Goal: Task Accomplishment & Management: Use online tool/utility

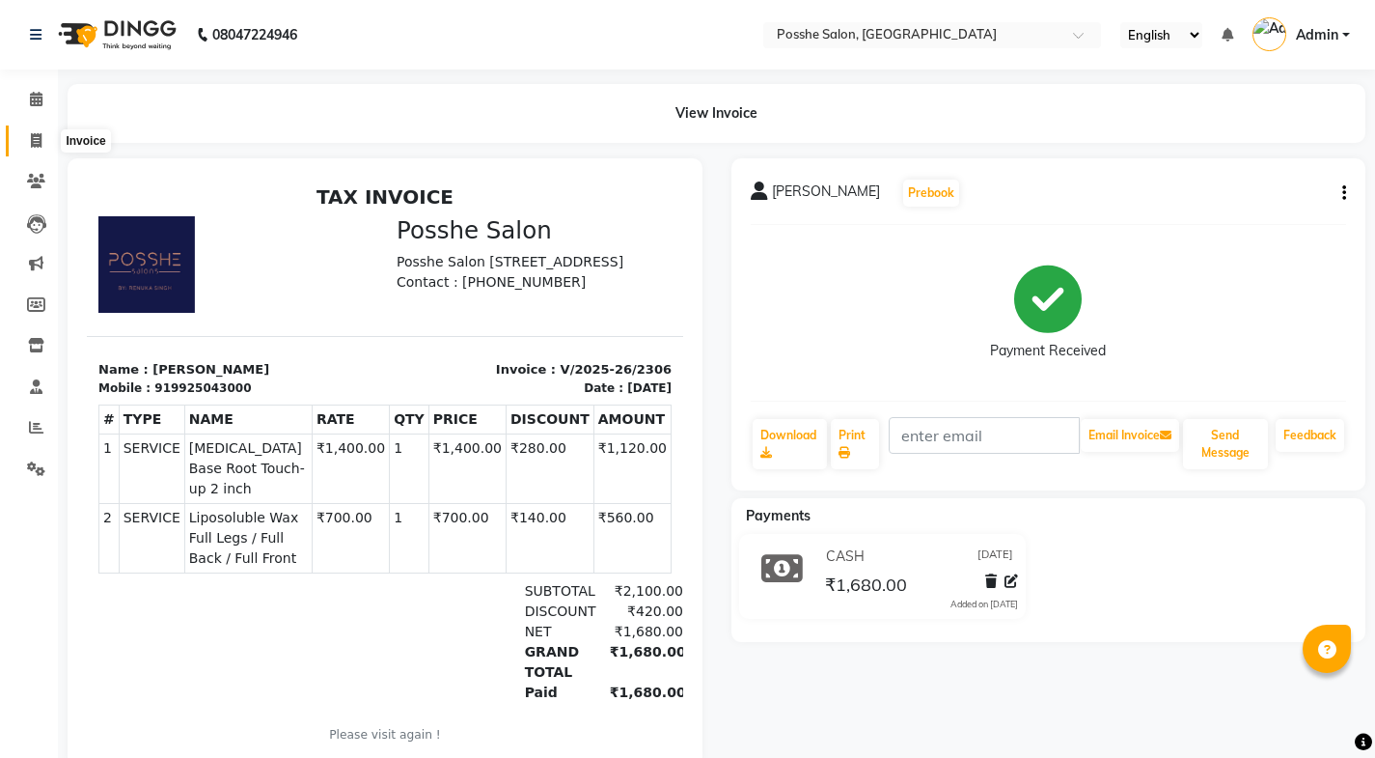
click at [42, 138] on span at bounding box center [36, 141] width 34 height 22
select select "service"
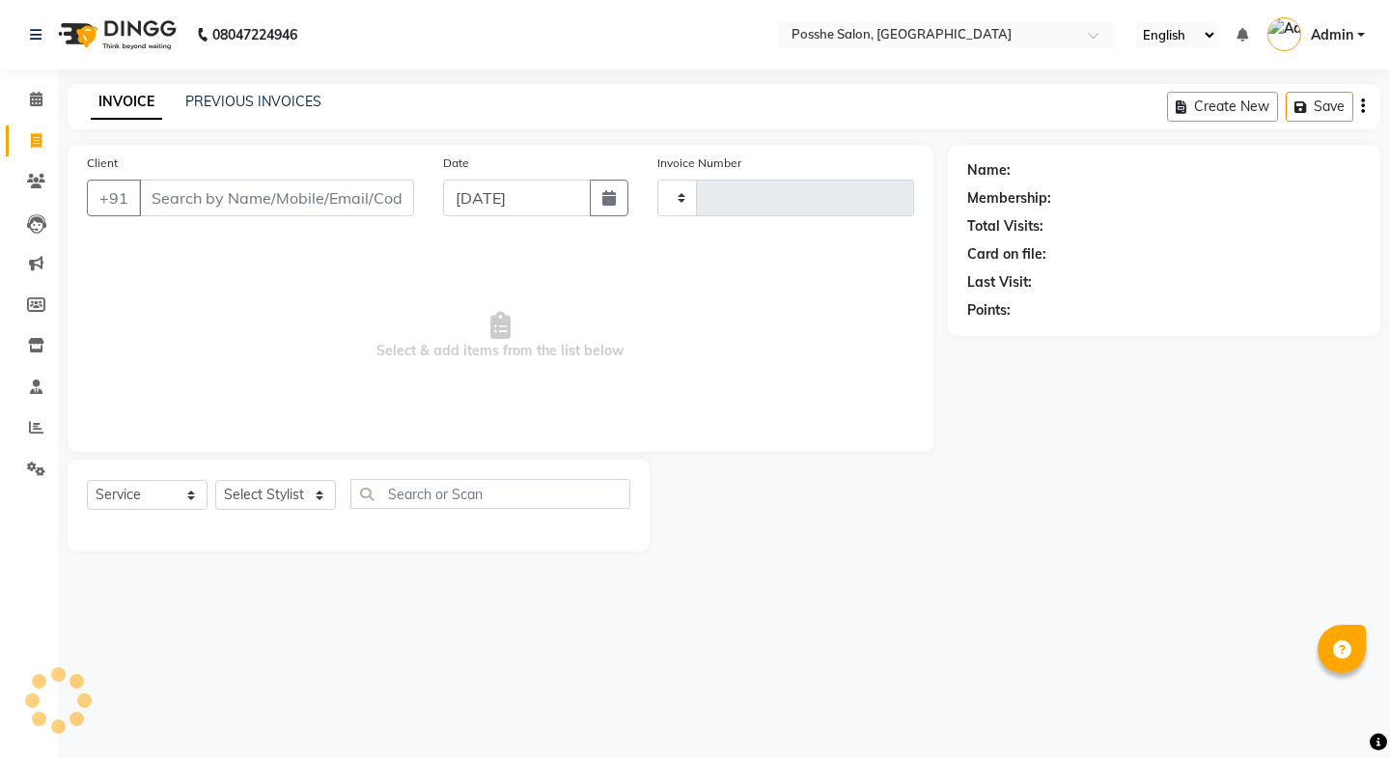
type input "2307"
select select "6052"
drag, startPoint x: 220, startPoint y: 199, endPoint x: 264, endPoint y: 202, distance: 43.5
click at [224, 199] on input "Client" at bounding box center [276, 198] width 275 height 37
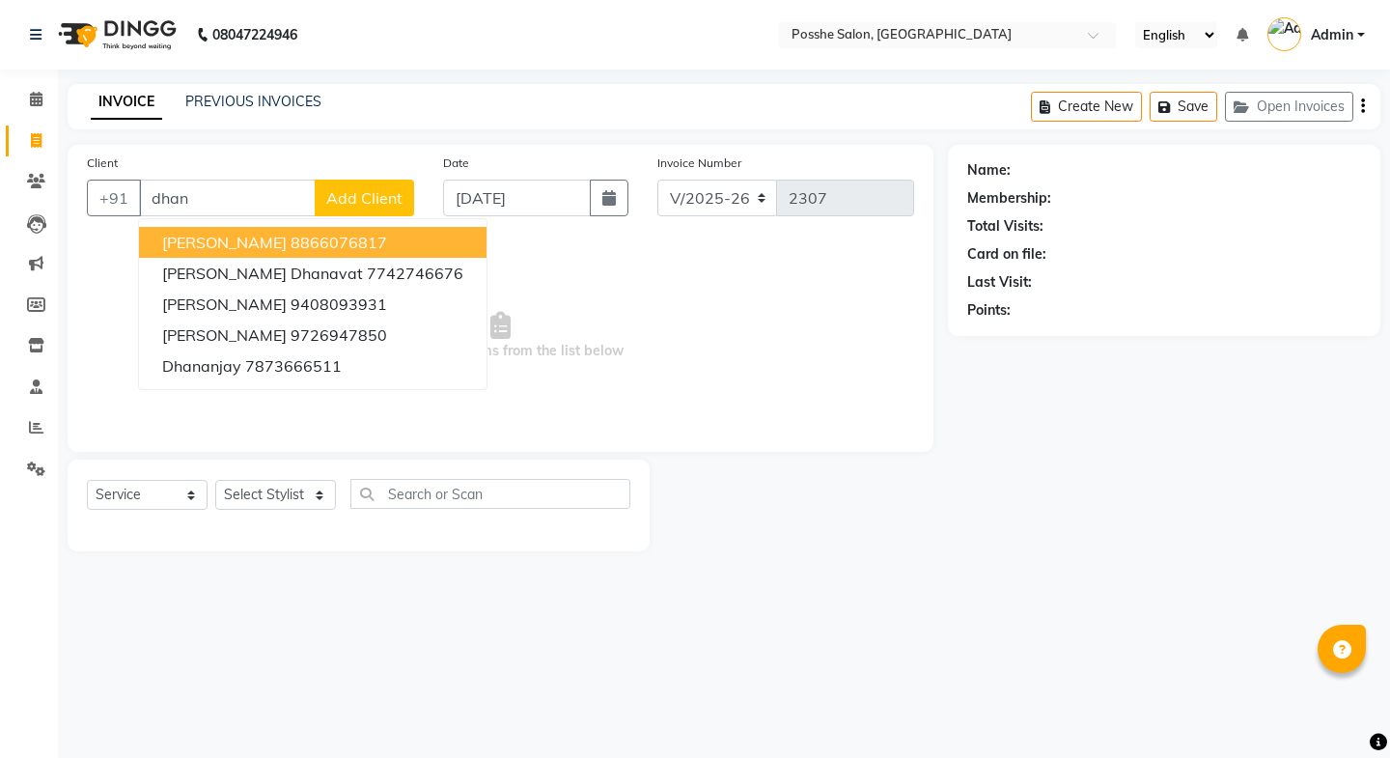
click at [291, 249] on ngb-highlight "8866076817" at bounding box center [339, 242] width 97 height 19
type input "8866076817"
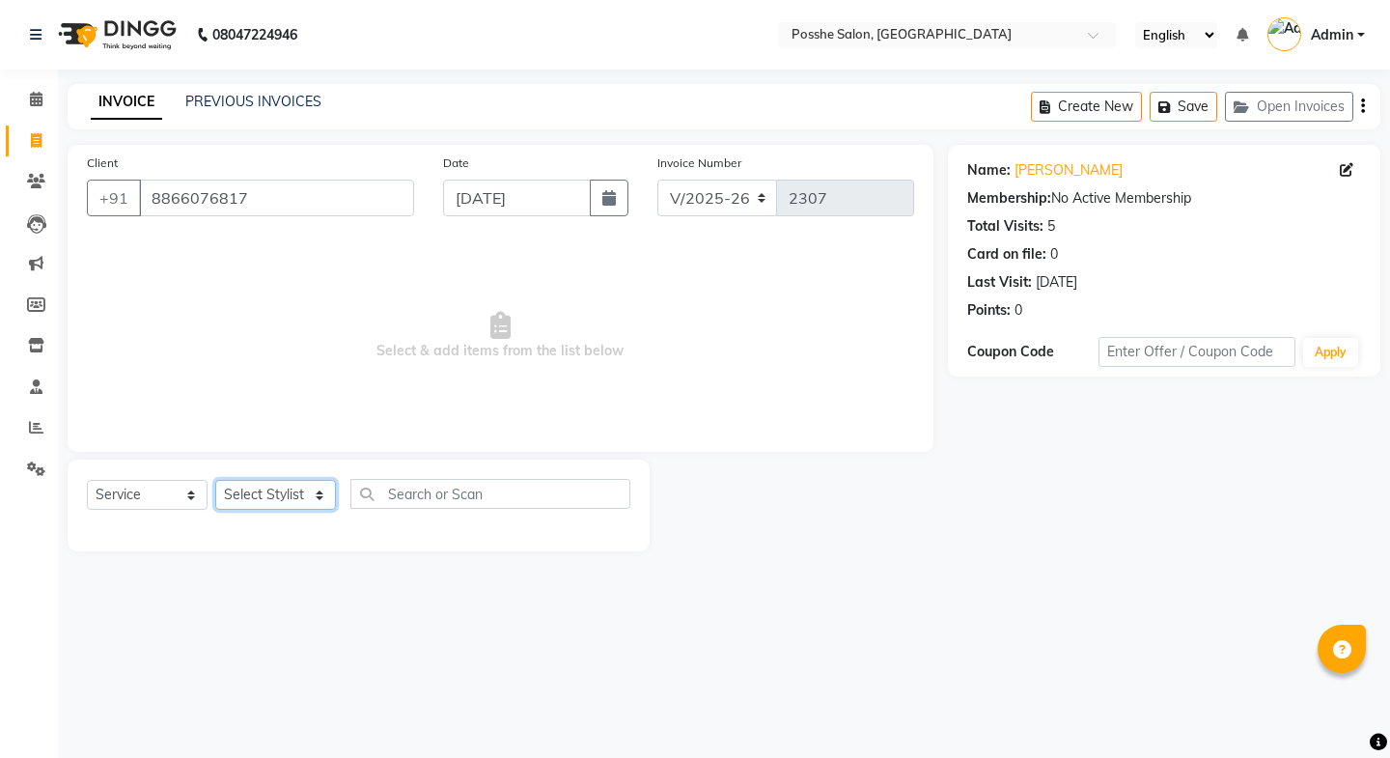
click at [280, 493] on select "Select Stylist [PERSON_NAME] Mali [PERSON_NAME] Posshe for products [PERSON_NAM…" at bounding box center [275, 495] width 121 height 30
select select "43693"
click at [215, 480] on select "Select Stylist [PERSON_NAME] Mali [PERSON_NAME] Posshe for products [PERSON_NAM…" at bounding box center [275, 495] width 121 height 30
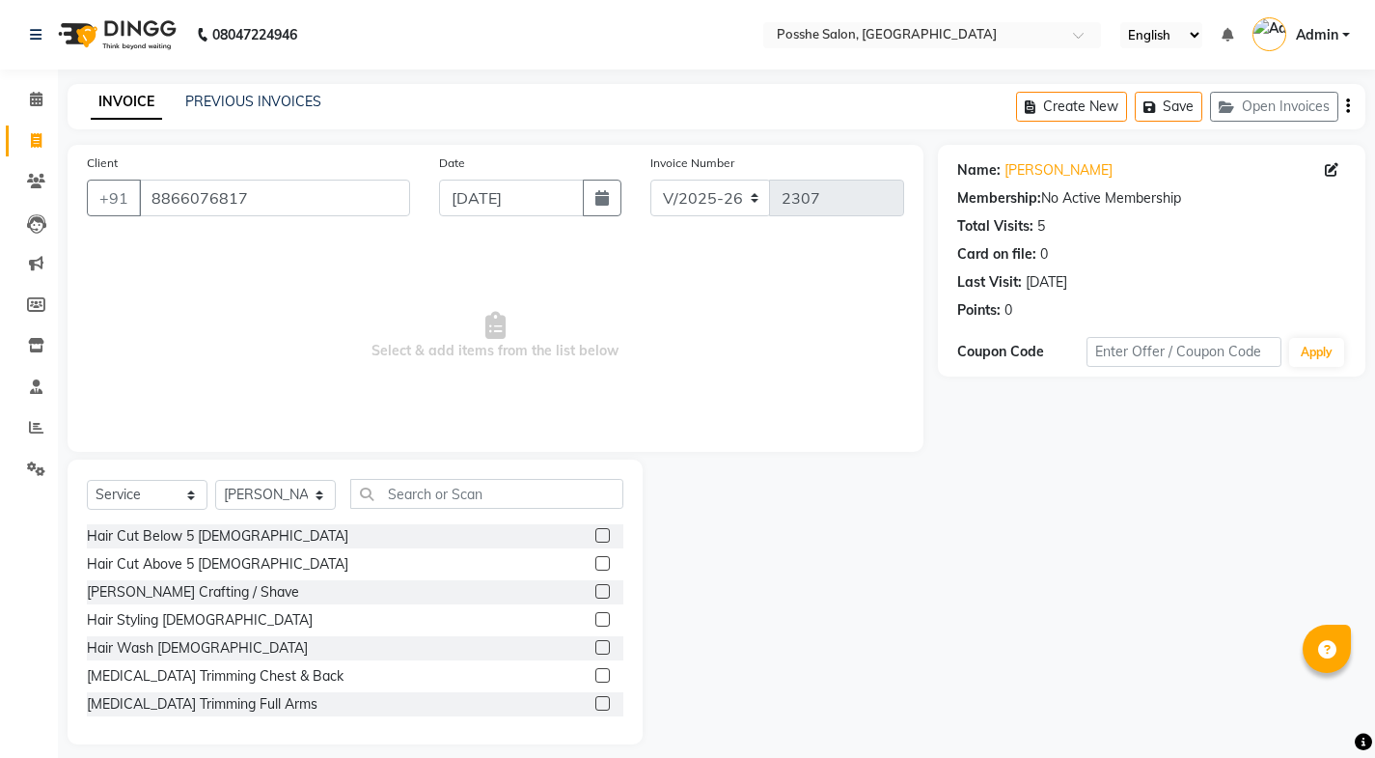
click at [596, 561] on label at bounding box center [603, 563] width 14 height 14
click at [596, 561] on input "checkbox" at bounding box center [602, 564] width 13 height 13
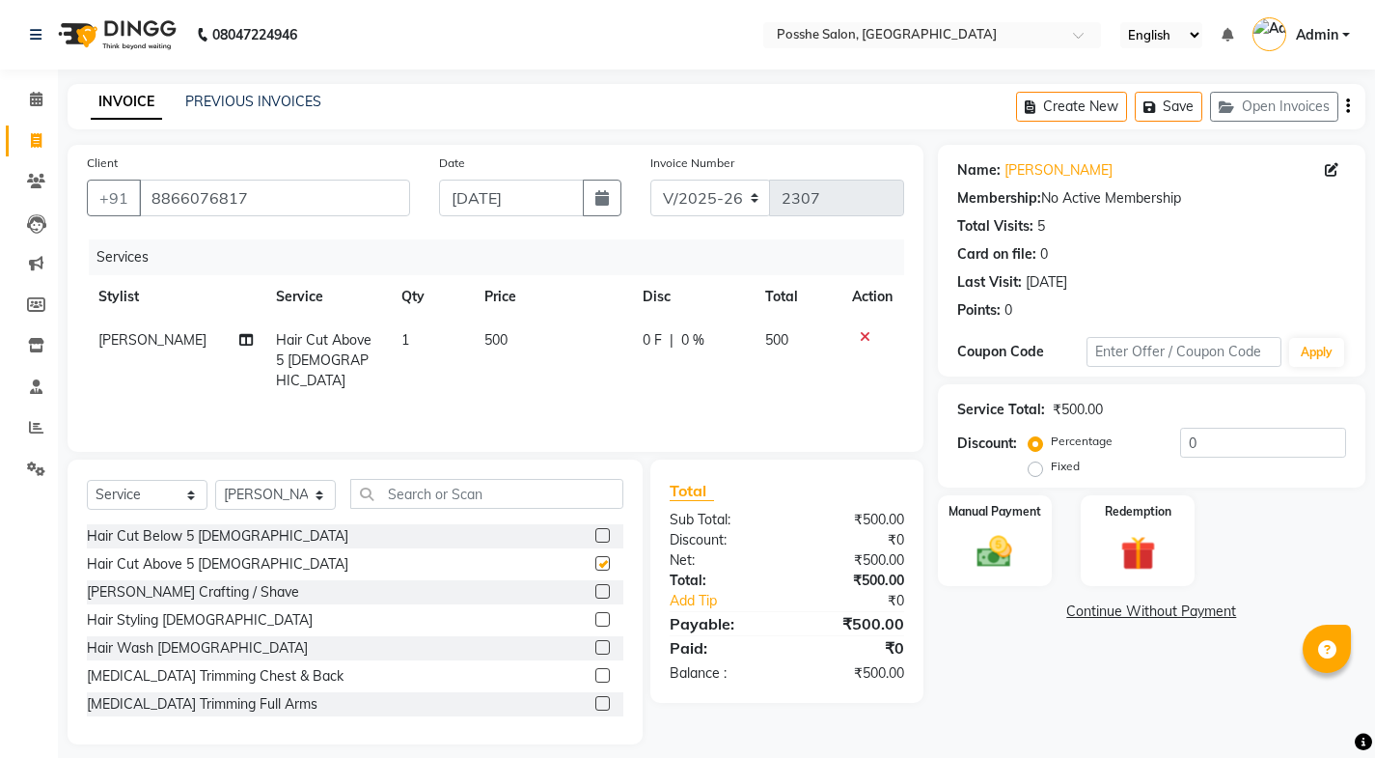
checkbox input "false"
click at [596, 532] on label at bounding box center [603, 535] width 14 height 14
click at [596, 532] on input "checkbox" at bounding box center [602, 536] width 13 height 13
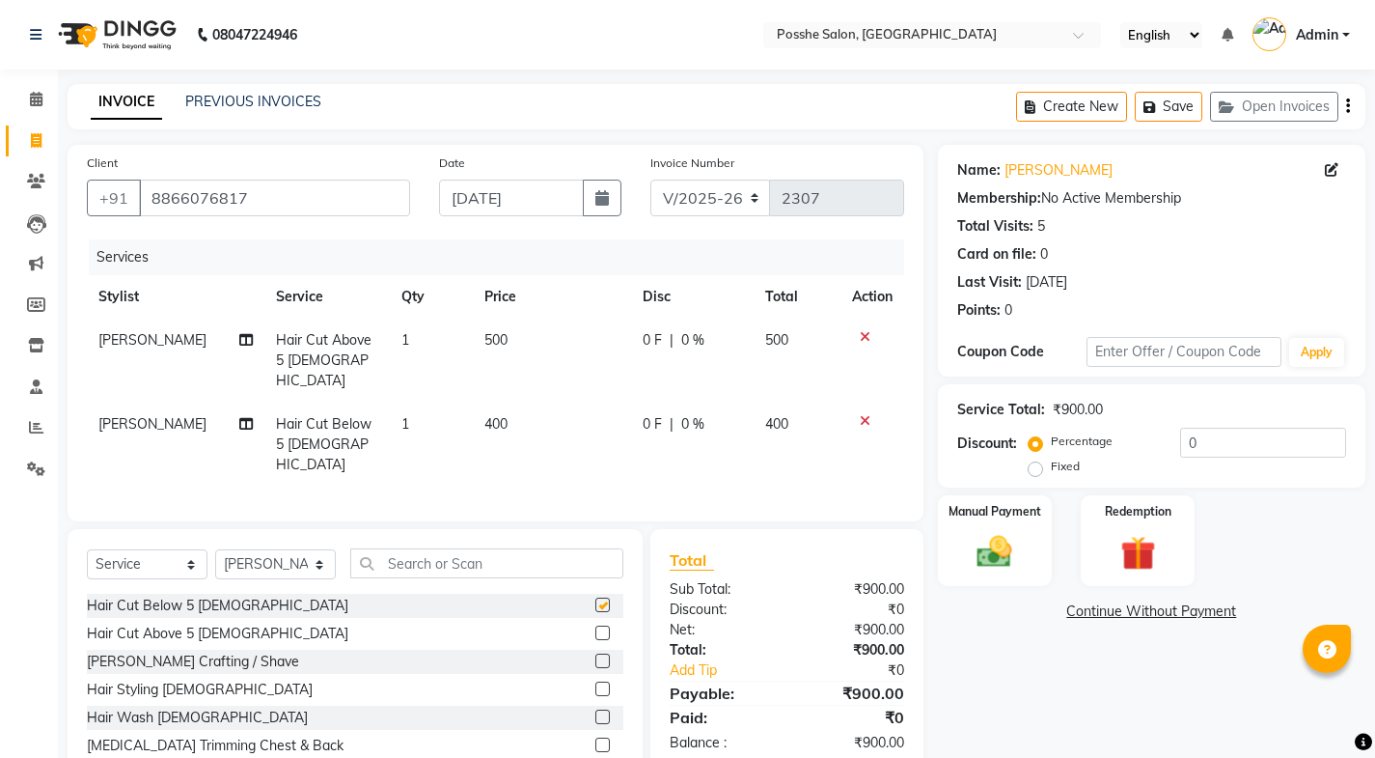
checkbox input "false"
click at [861, 340] on icon at bounding box center [865, 337] width 11 height 14
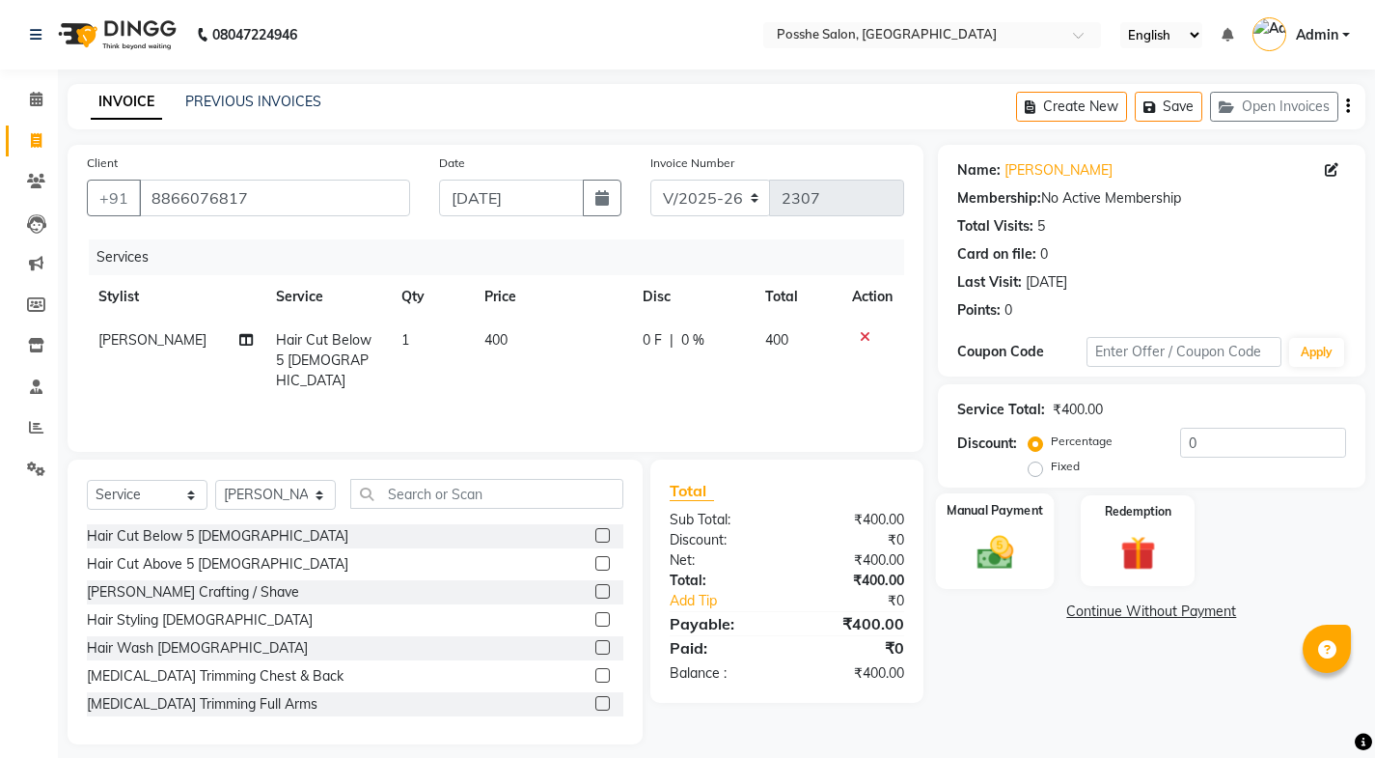
click at [999, 523] on div "Manual Payment" at bounding box center [994, 541] width 119 height 96
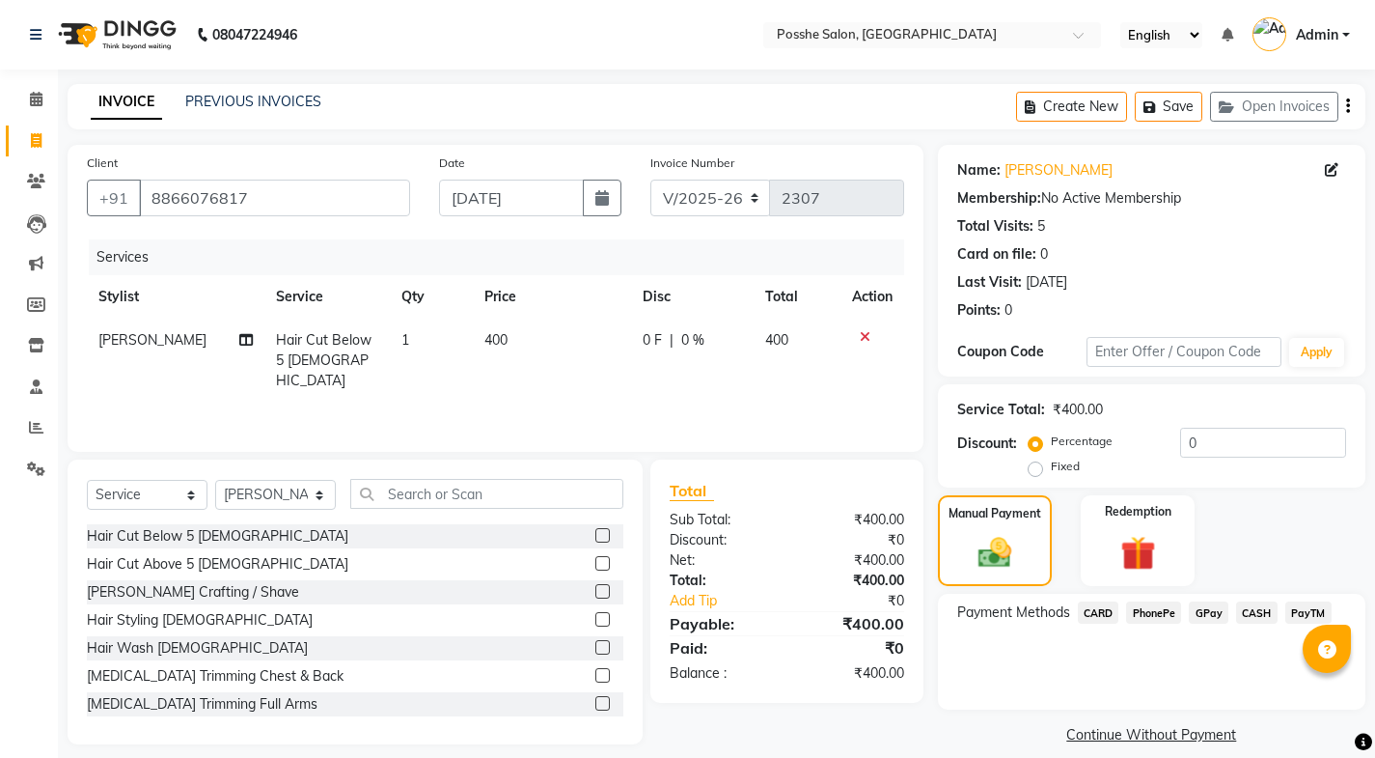
click at [1261, 615] on span "CASH" at bounding box center [1257, 612] width 42 height 22
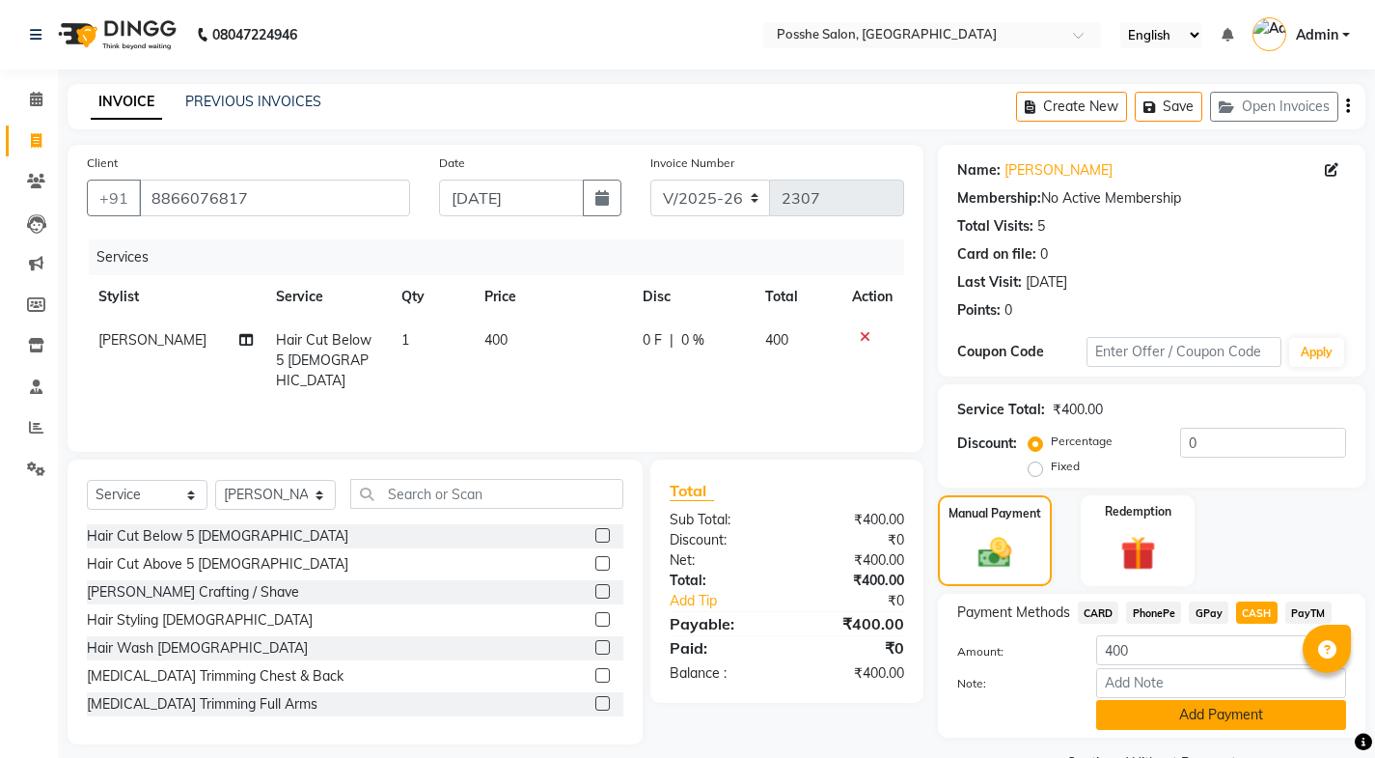
click at [1235, 720] on button "Add Payment" at bounding box center [1222, 715] width 250 height 30
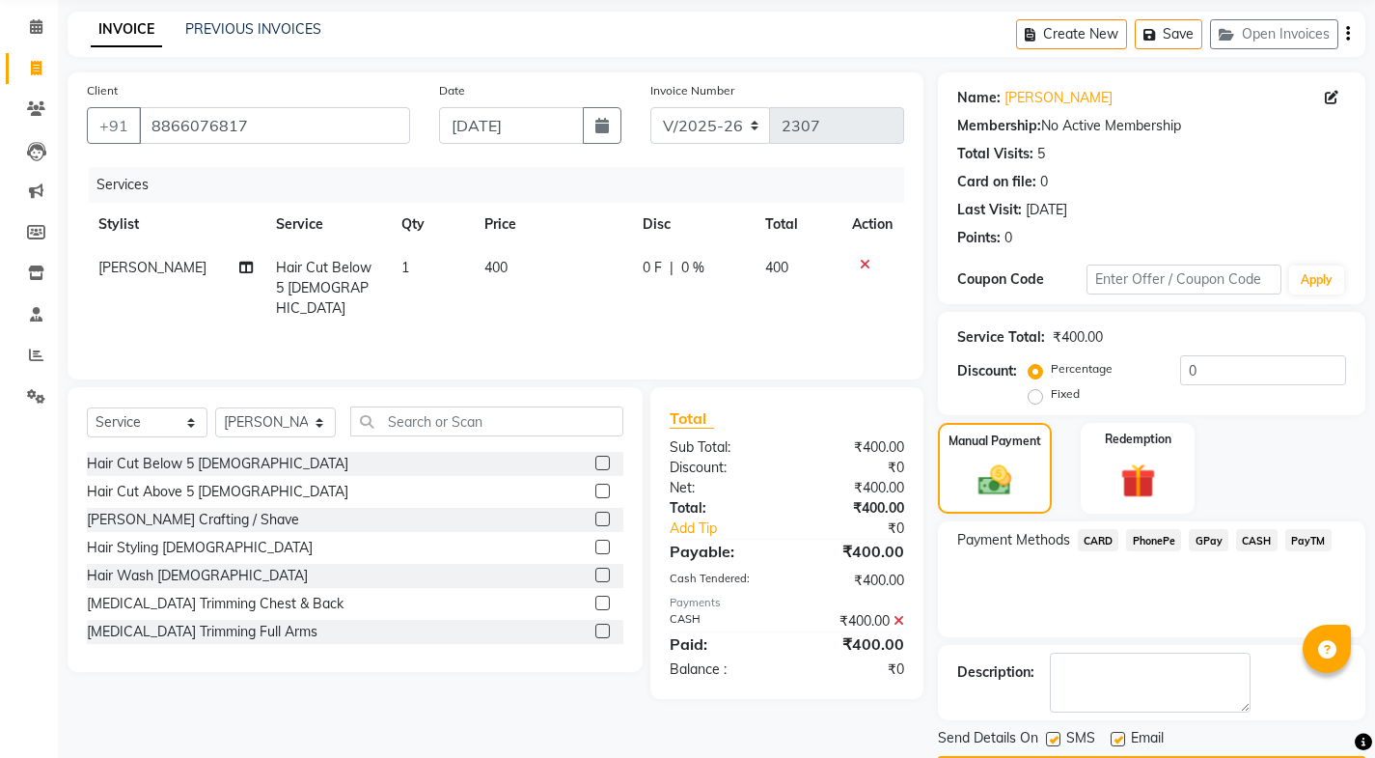
scroll to position [129, 0]
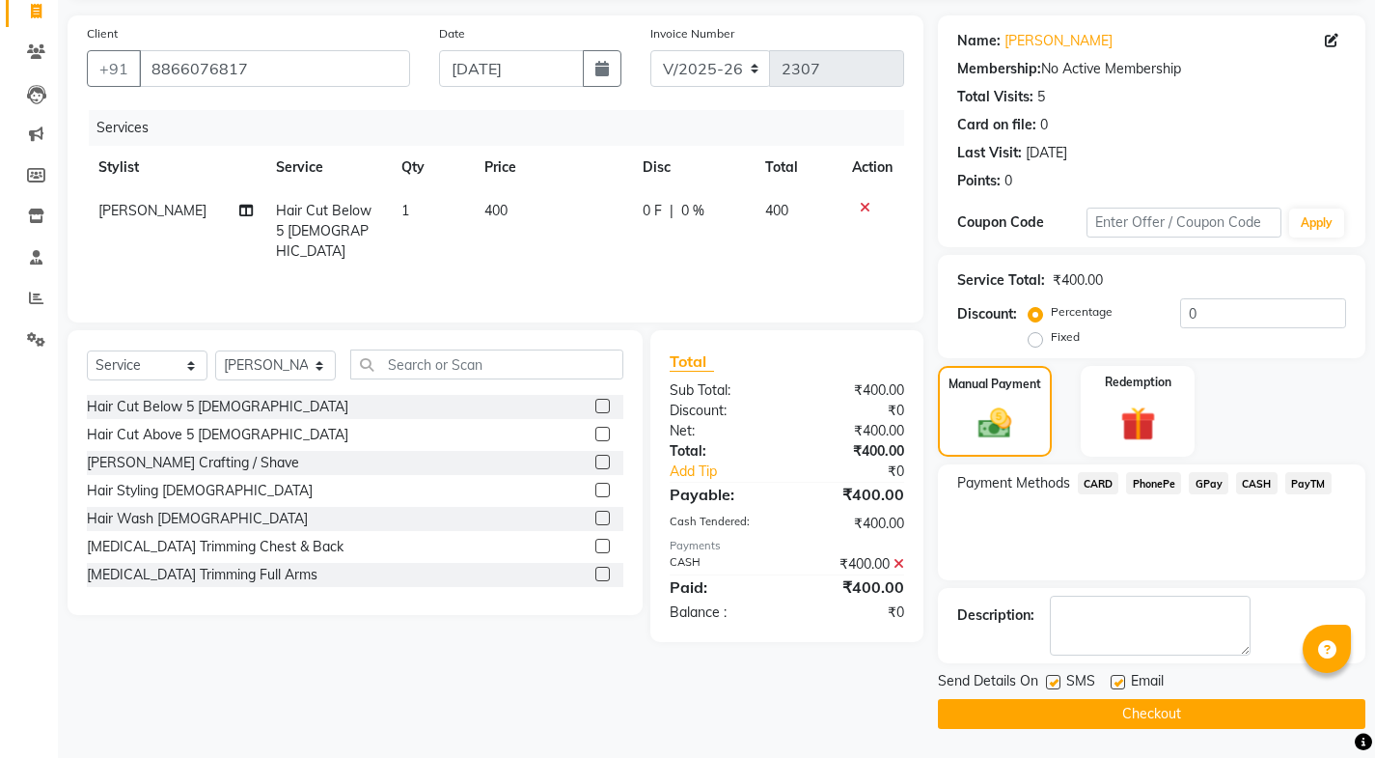
drag, startPoint x: 1053, startPoint y: 681, endPoint x: 1111, endPoint y: 695, distance: 59.5
click at [1053, 683] on label at bounding box center [1053, 682] width 14 height 14
click at [1053, 683] on input "checkbox" at bounding box center [1052, 683] width 13 height 13
checkbox input "false"
click at [1116, 686] on label at bounding box center [1118, 682] width 14 height 14
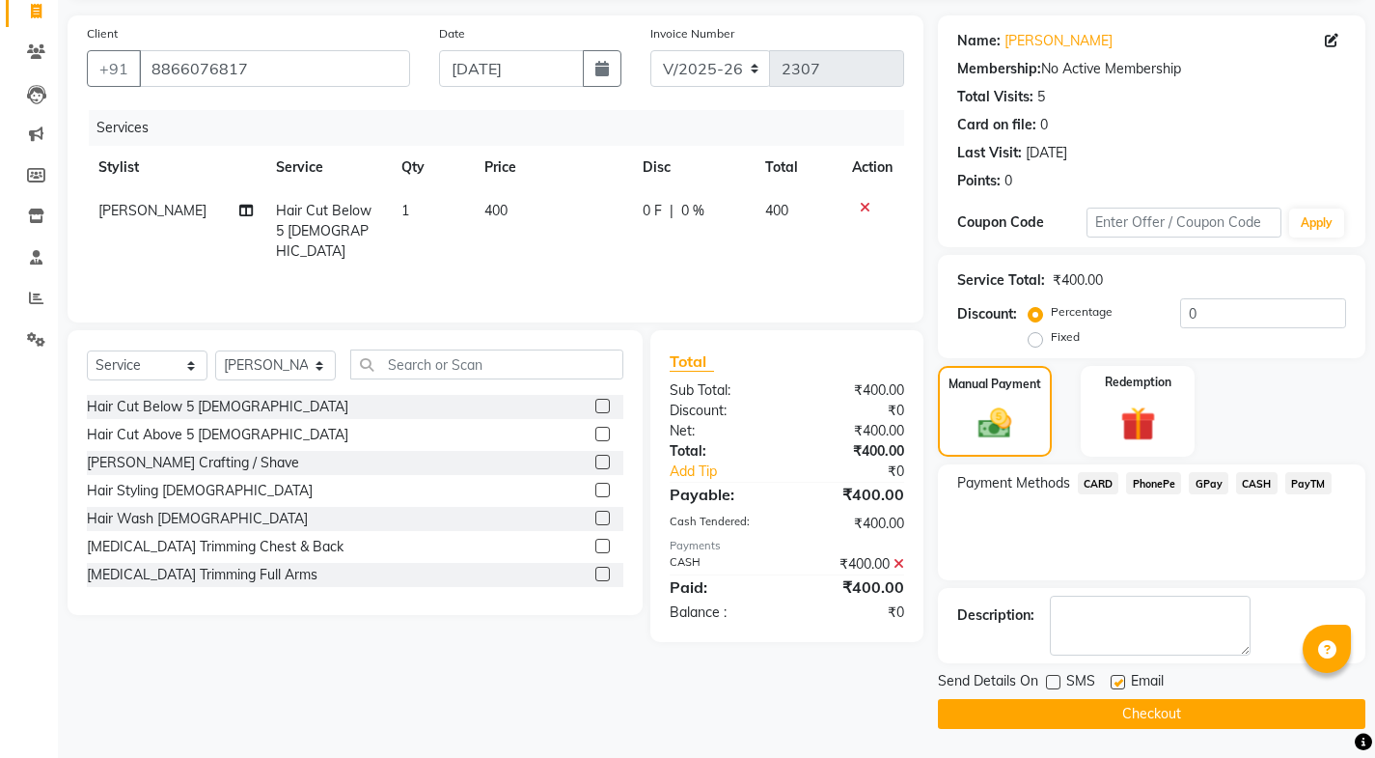
click at [1116, 686] on input "checkbox" at bounding box center [1117, 683] width 13 height 13
checkbox input "false"
click at [1114, 715] on button "Checkout" at bounding box center [1152, 714] width 428 height 30
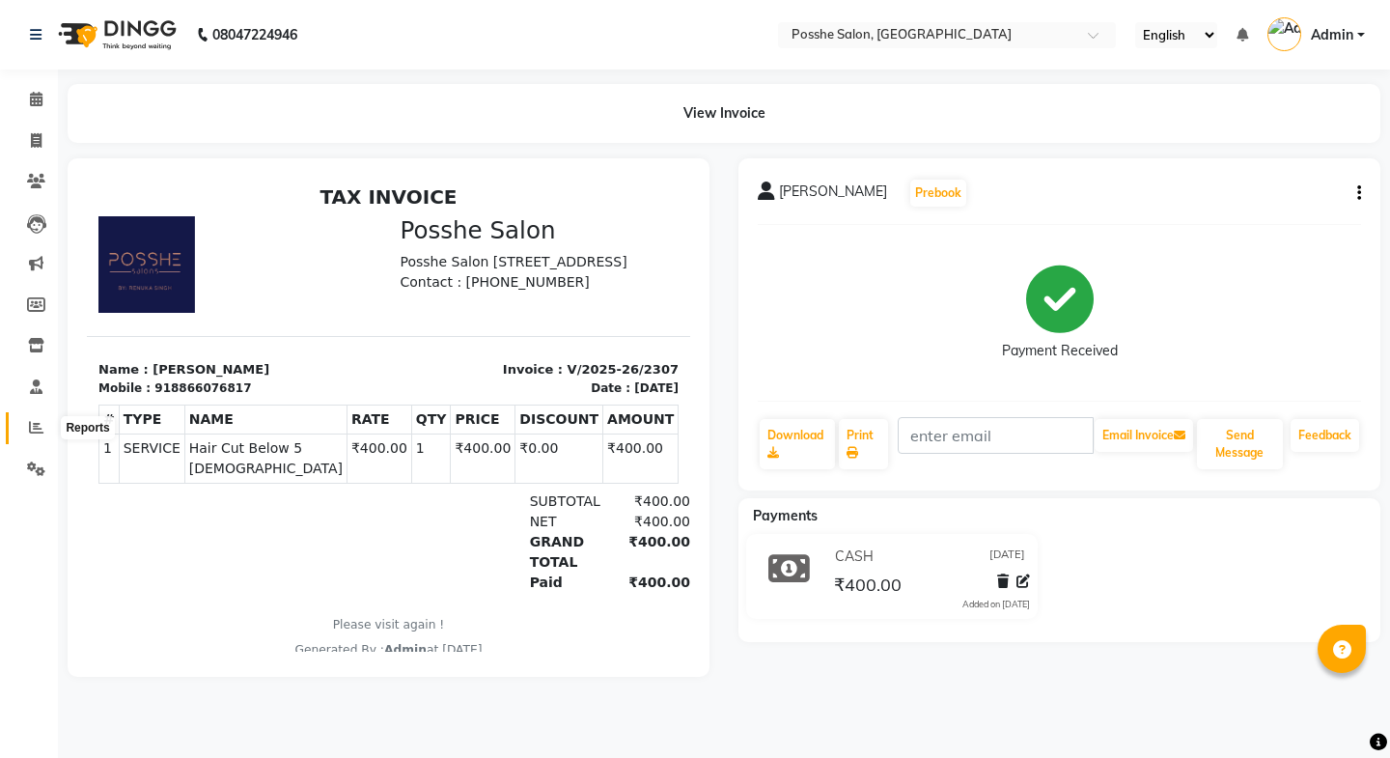
click at [37, 424] on icon at bounding box center [36, 427] width 14 height 14
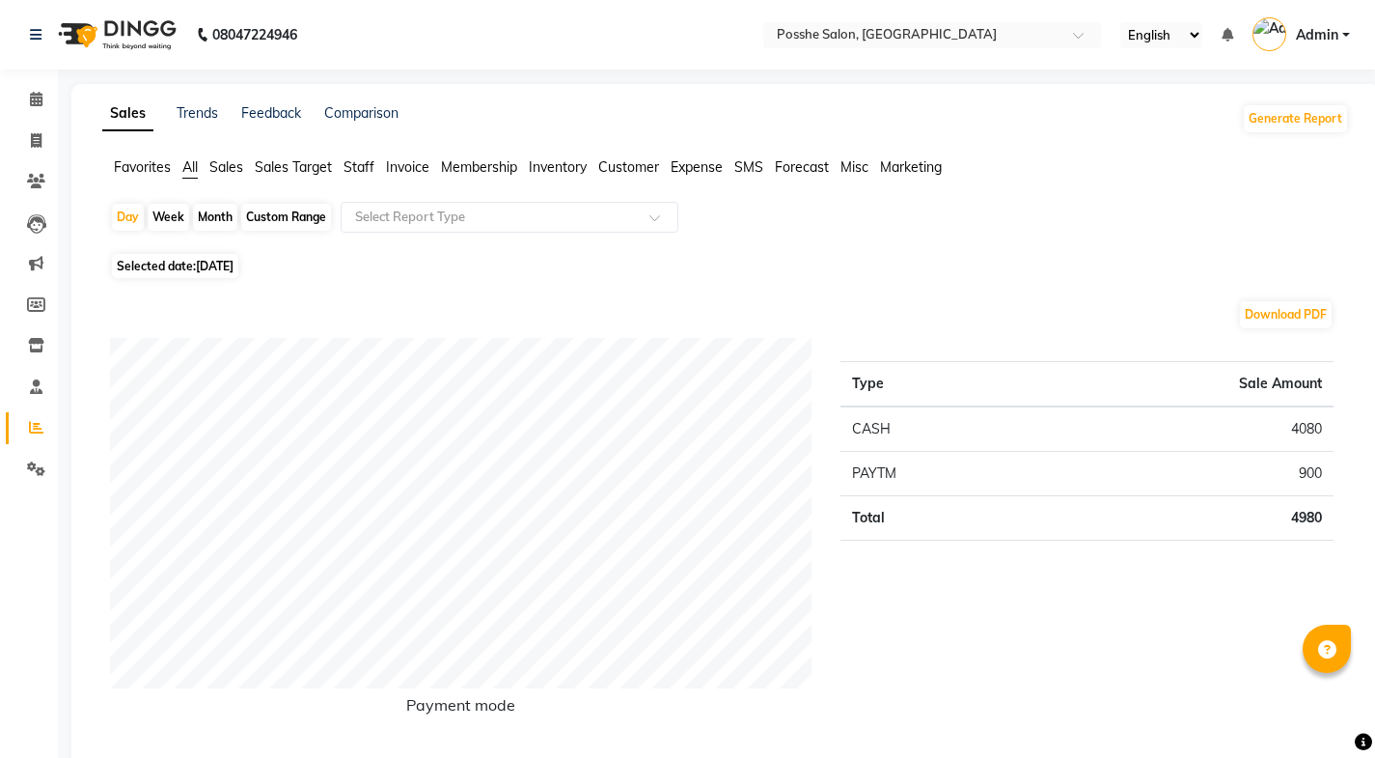
click at [191, 262] on span "Selected date: [DATE]" at bounding box center [175, 266] width 126 height 24
select select "9"
select select "2025"
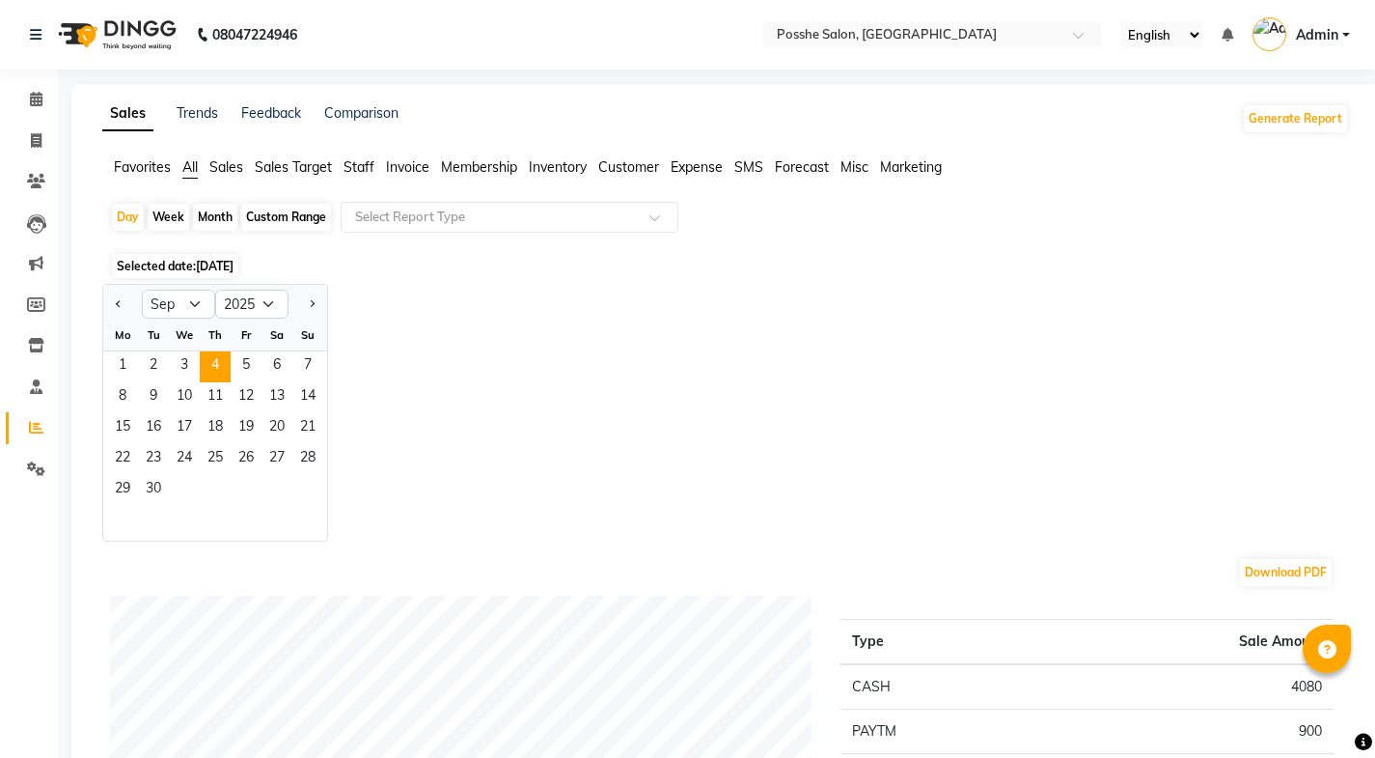
drag, startPoint x: 208, startPoint y: 209, endPoint x: 197, endPoint y: 232, distance: 25.0
click at [205, 216] on div "Month" at bounding box center [215, 217] width 44 height 27
select select "9"
select select "2025"
click at [181, 290] on select "Jan Feb Mar Apr May Jun [DATE] Aug Sep Oct Nov Dec" at bounding box center [178, 304] width 73 height 29
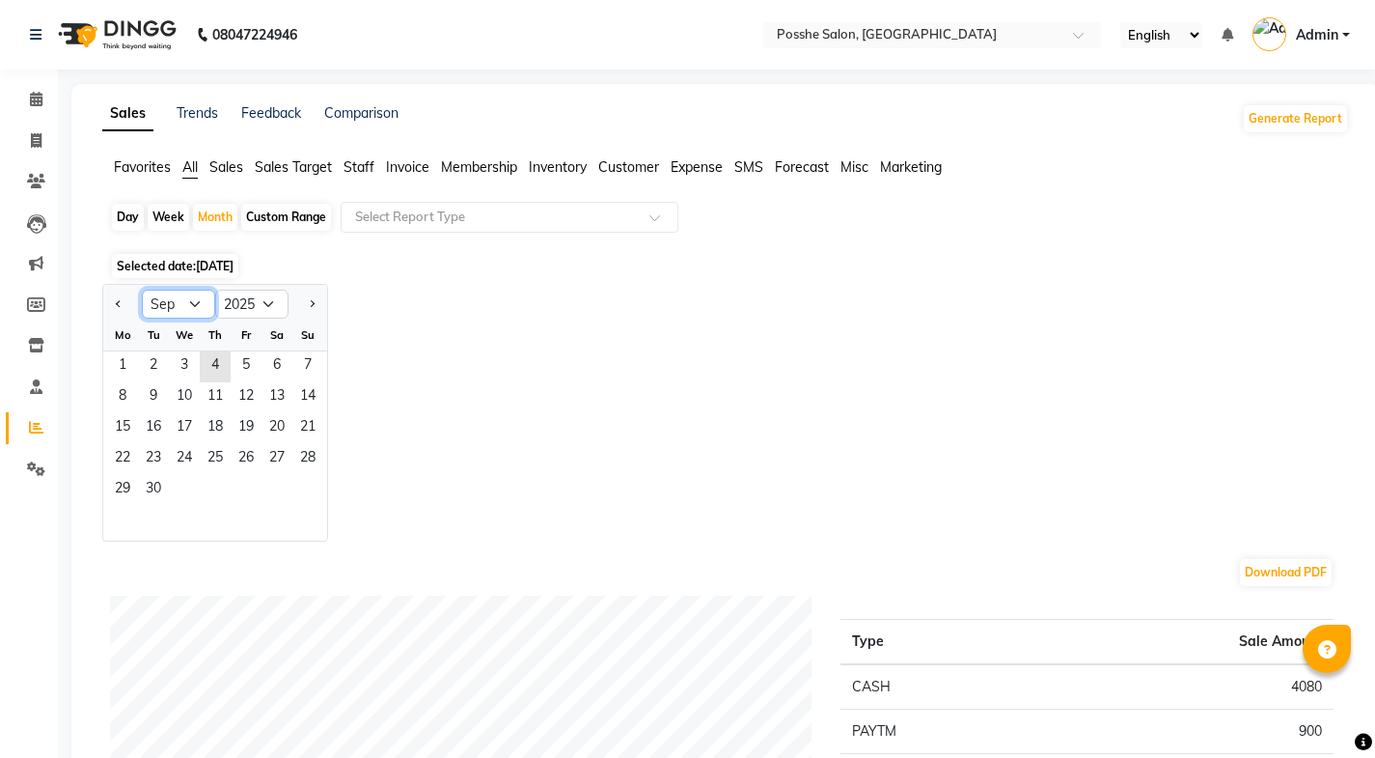
select select "6"
click at [142, 290] on select "Jan Feb Mar Apr May Jun [DATE] Aug Sep Oct Nov Dec" at bounding box center [178, 304] width 73 height 29
click at [301, 360] on span "1" at bounding box center [307, 366] width 31 height 31
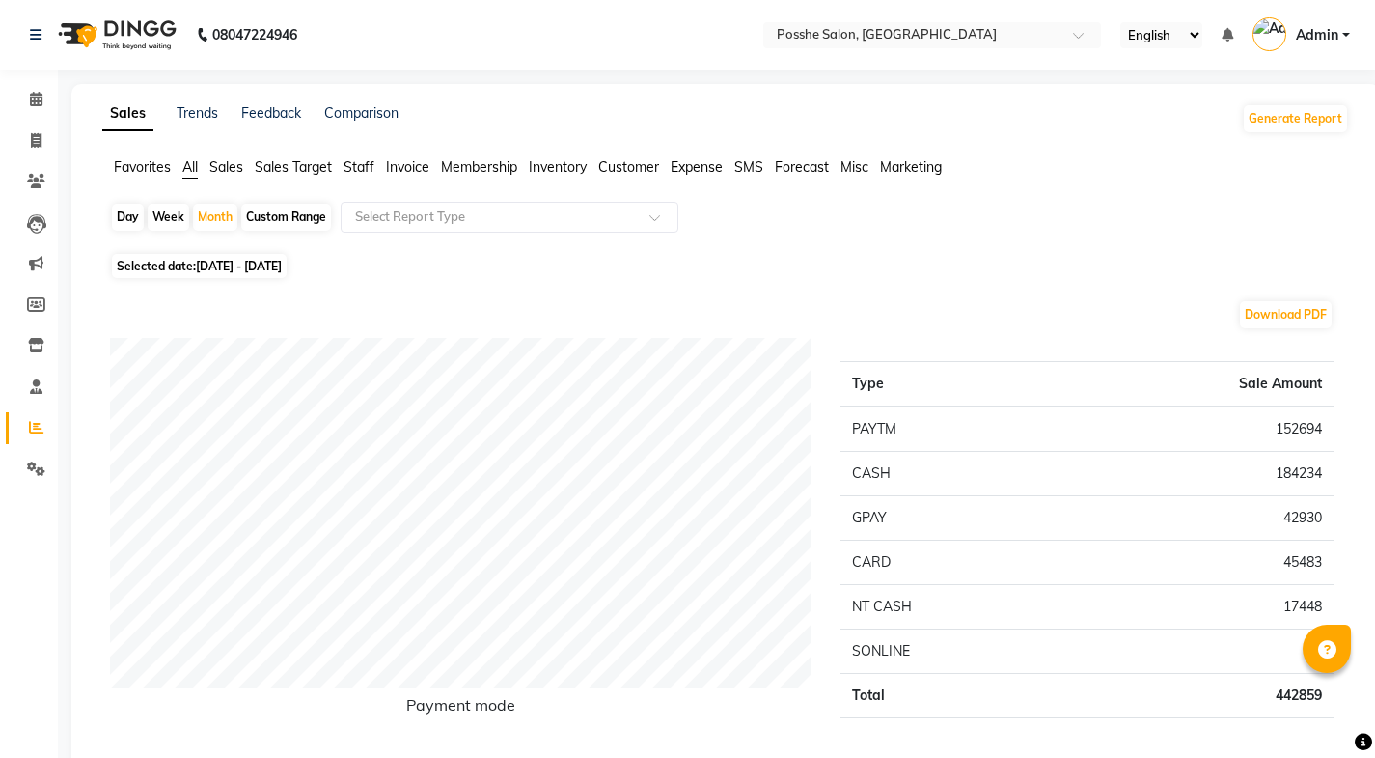
click at [357, 166] on span "Staff" at bounding box center [359, 166] width 31 height 17
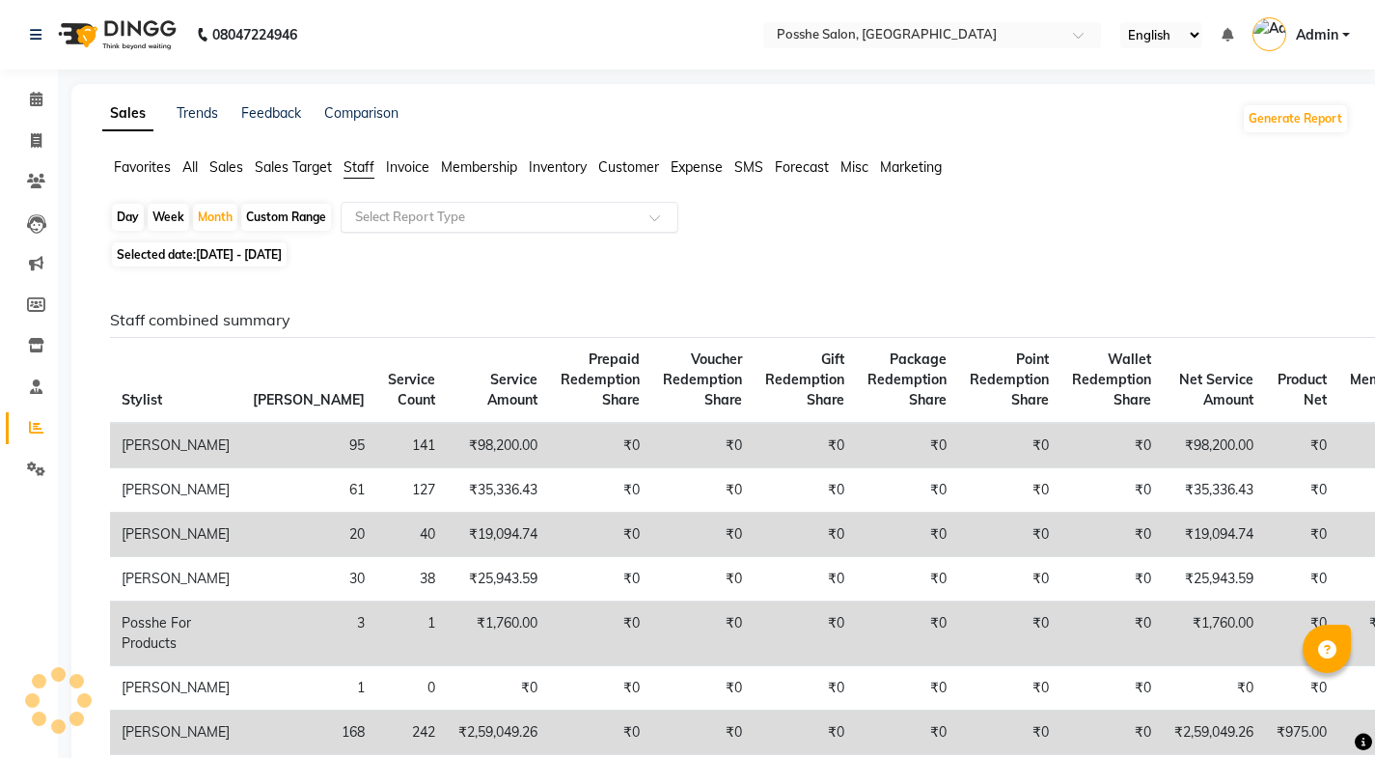
click at [395, 219] on input "text" at bounding box center [490, 217] width 278 height 19
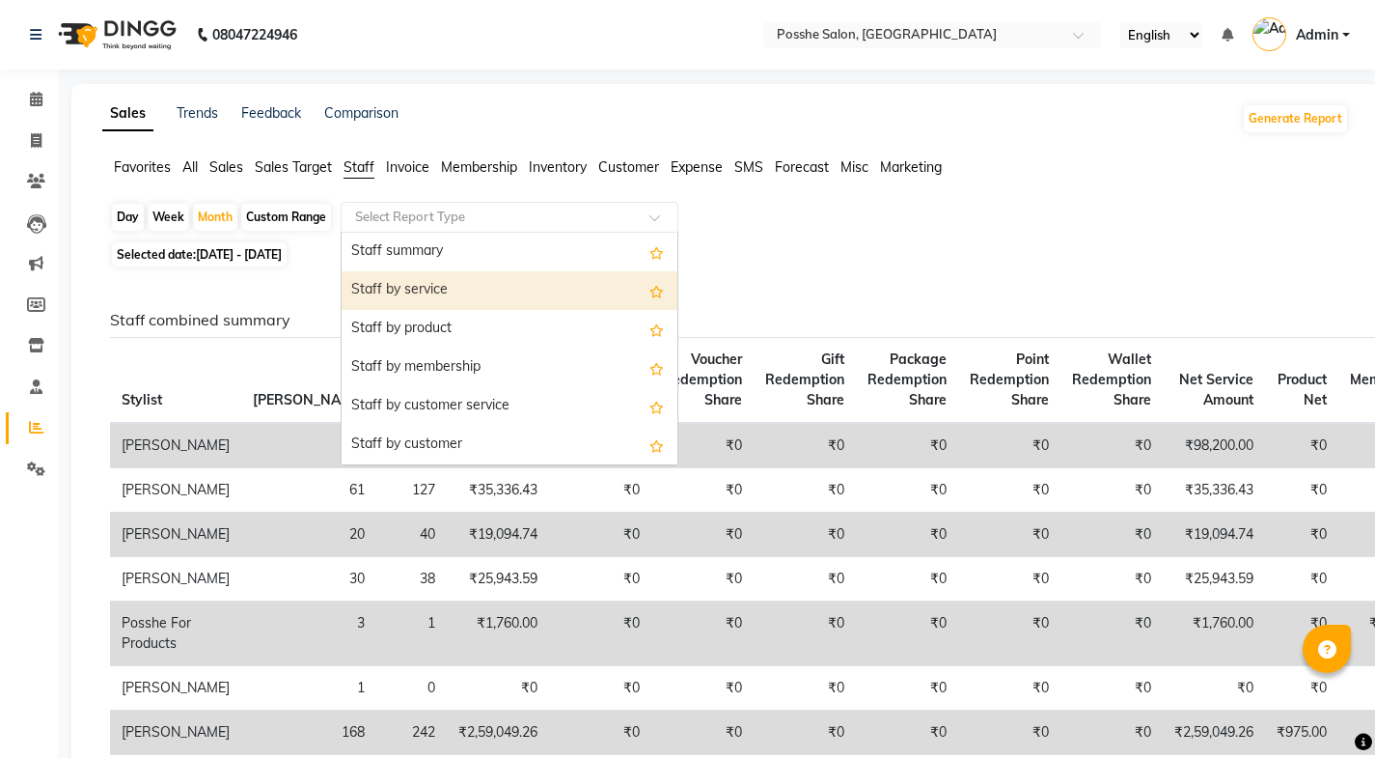
click at [418, 285] on div "Staff by service" at bounding box center [510, 290] width 336 height 39
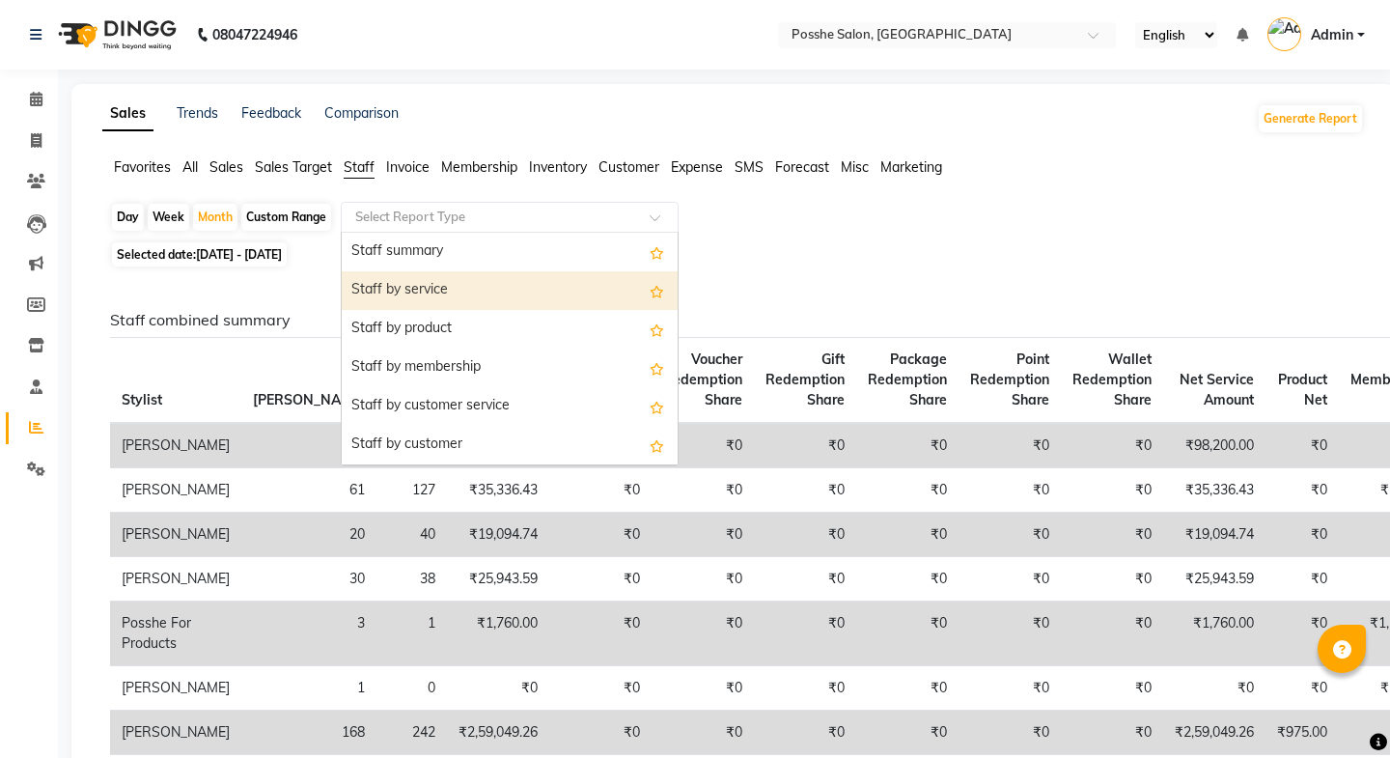
select select "full_report"
select select "csv"
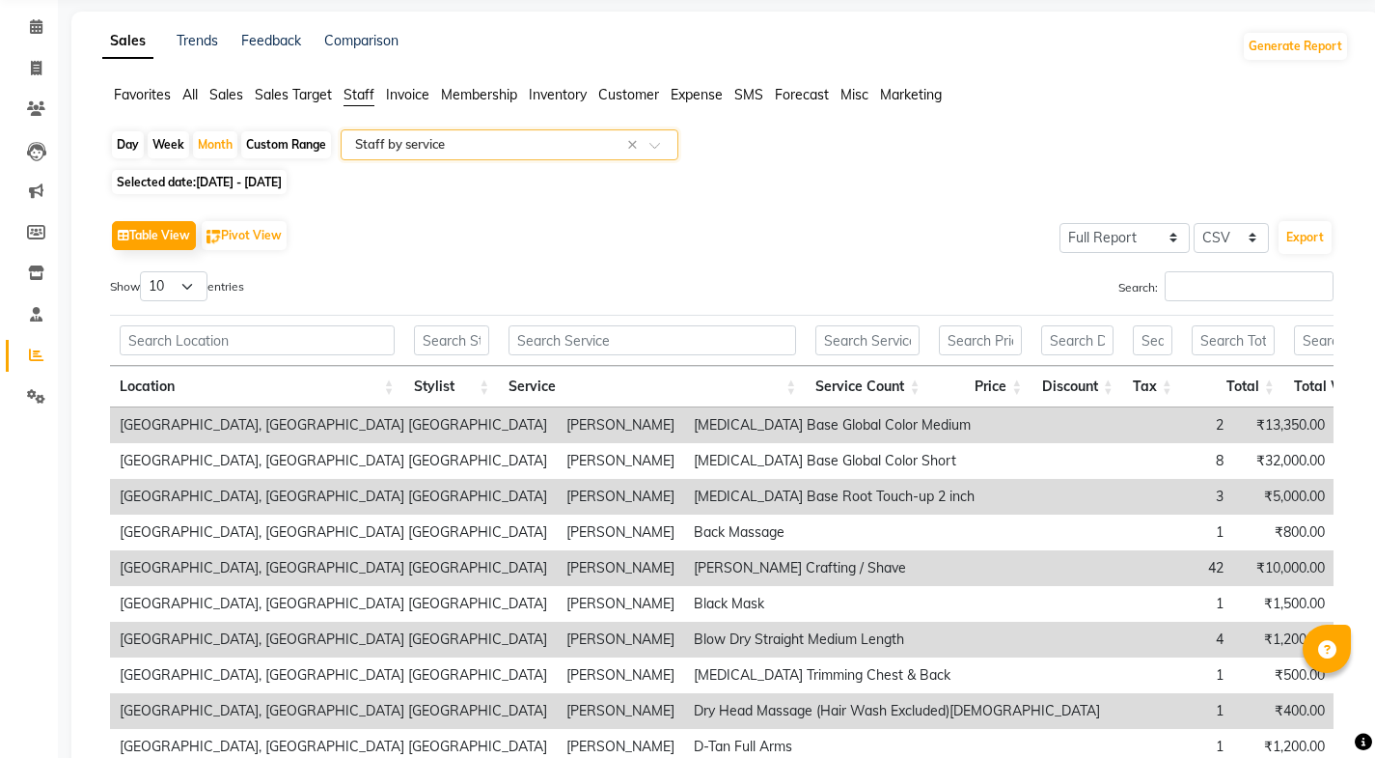
scroll to position [193, 0]
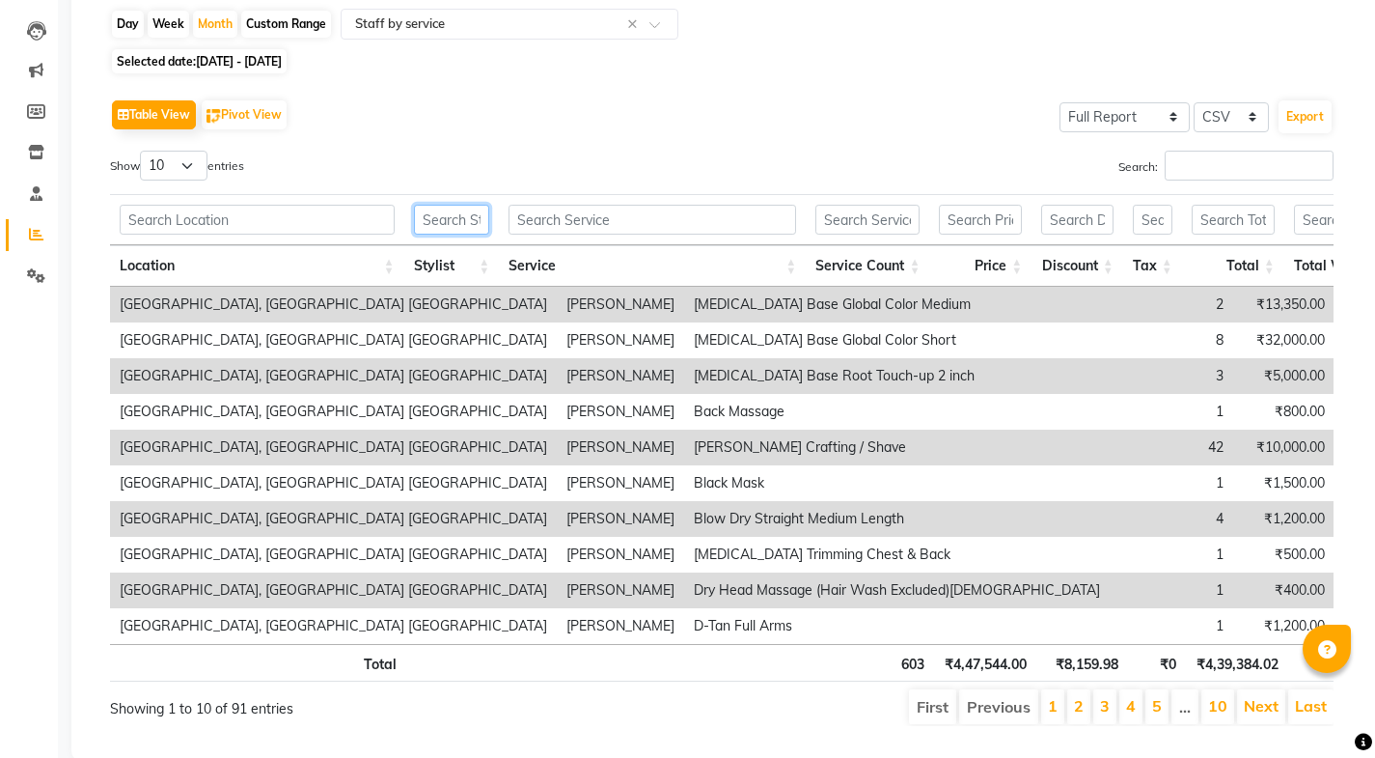
click at [433, 225] on input "text" at bounding box center [452, 220] width 76 height 30
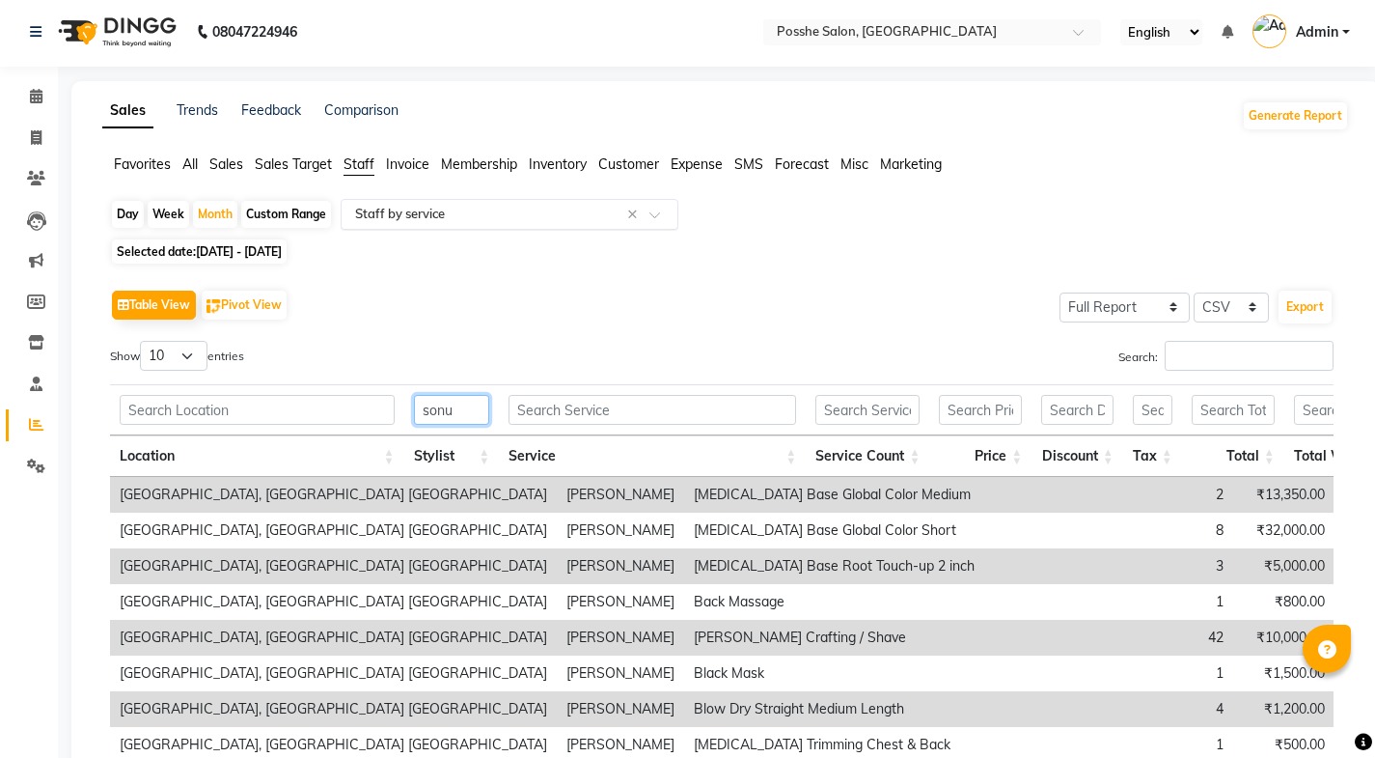
scroll to position [0, 0]
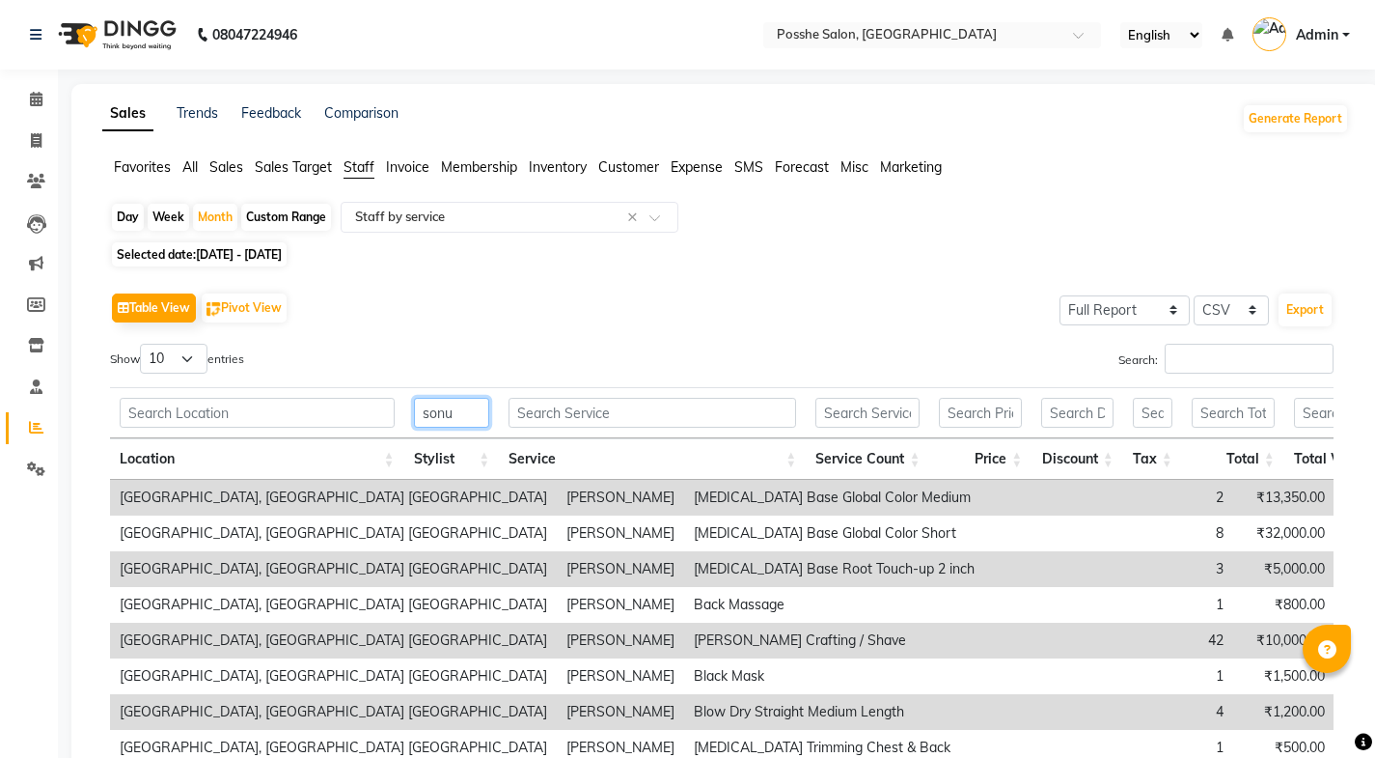
type input "sonu"
click at [182, 254] on span "Selected date: [DATE] - [DATE]" at bounding box center [199, 254] width 175 height 24
select select "6"
select select "2025"
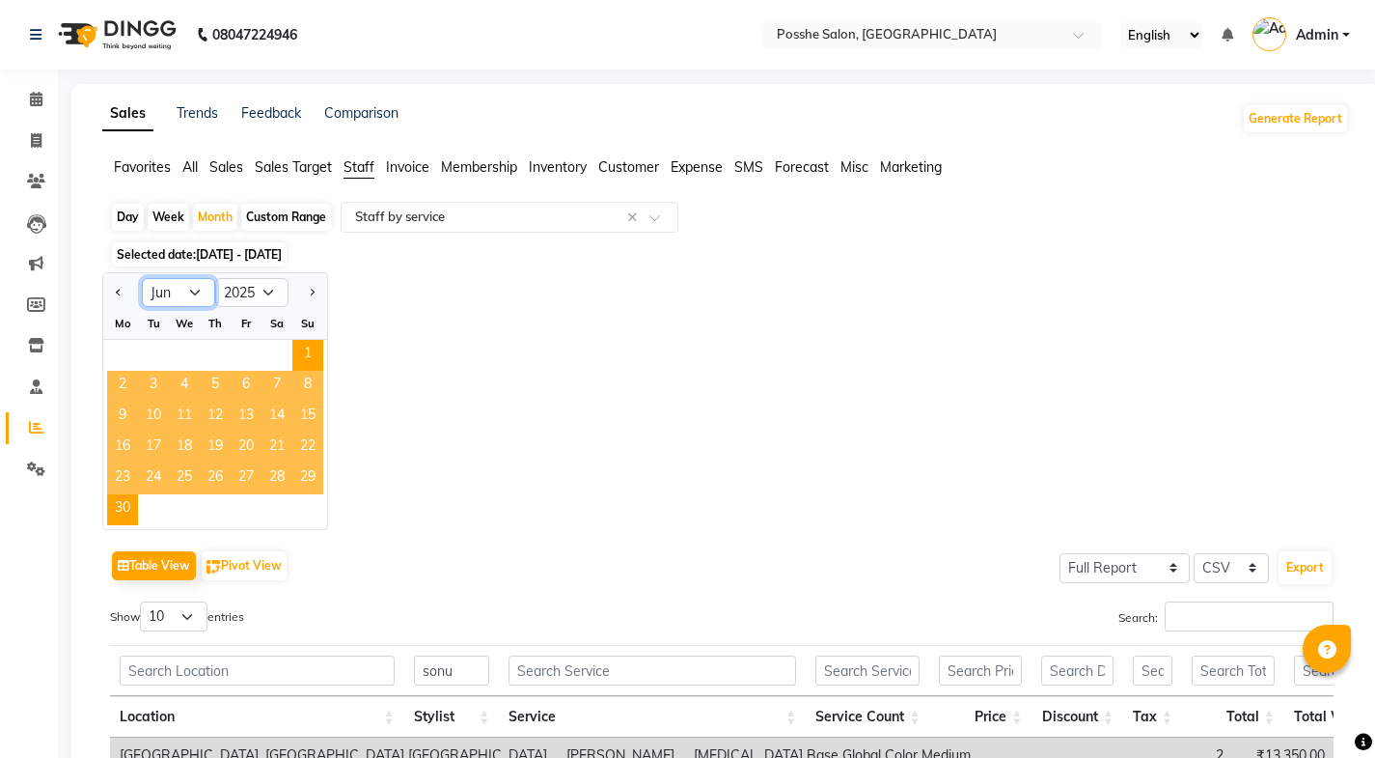
click at [169, 292] on select "Jan Feb Mar Apr May Jun [DATE] Aug Sep Oct Nov Dec" at bounding box center [178, 292] width 73 height 29
select select "7"
click at [142, 278] on select "Jan Feb Mar Apr May Jun [DATE] Aug Sep Oct Nov Dec" at bounding box center [178, 292] width 73 height 29
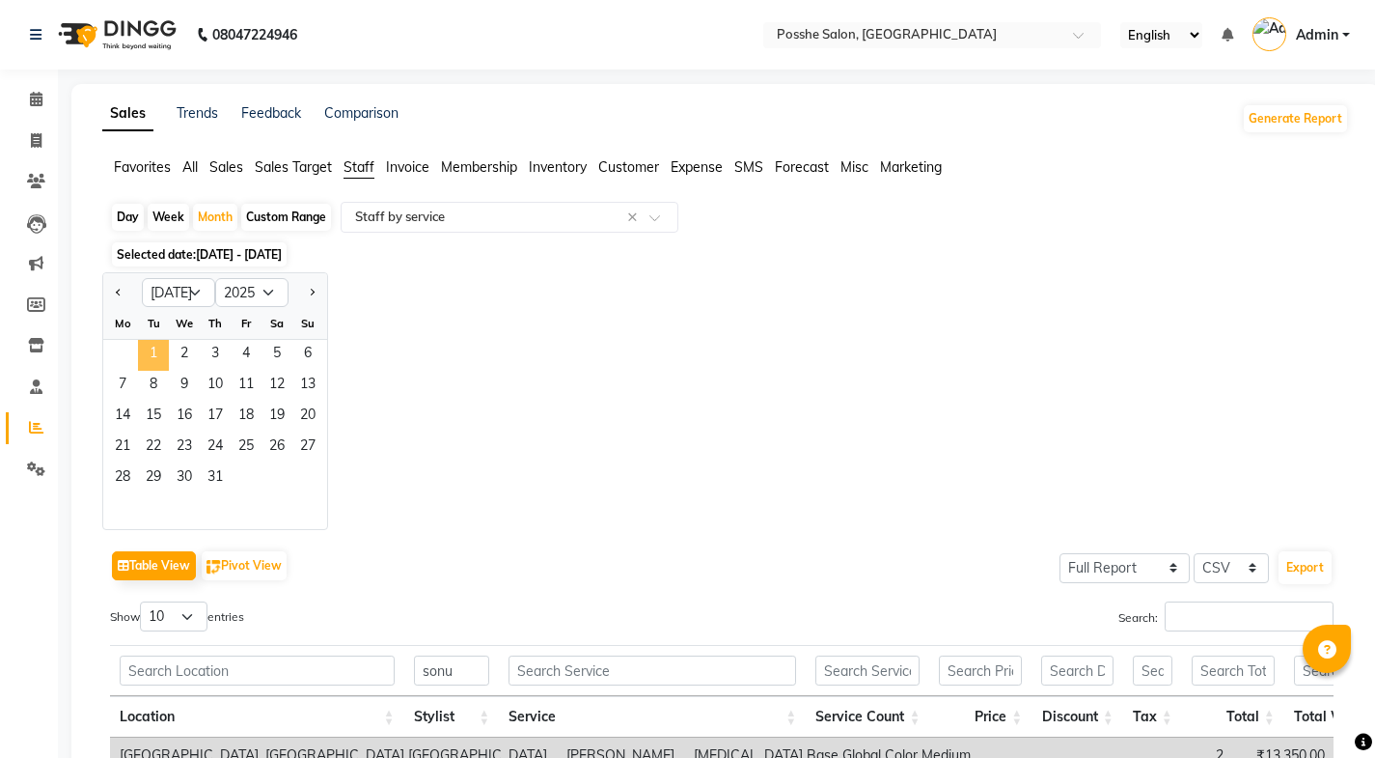
click at [156, 366] on span "1" at bounding box center [153, 355] width 31 height 31
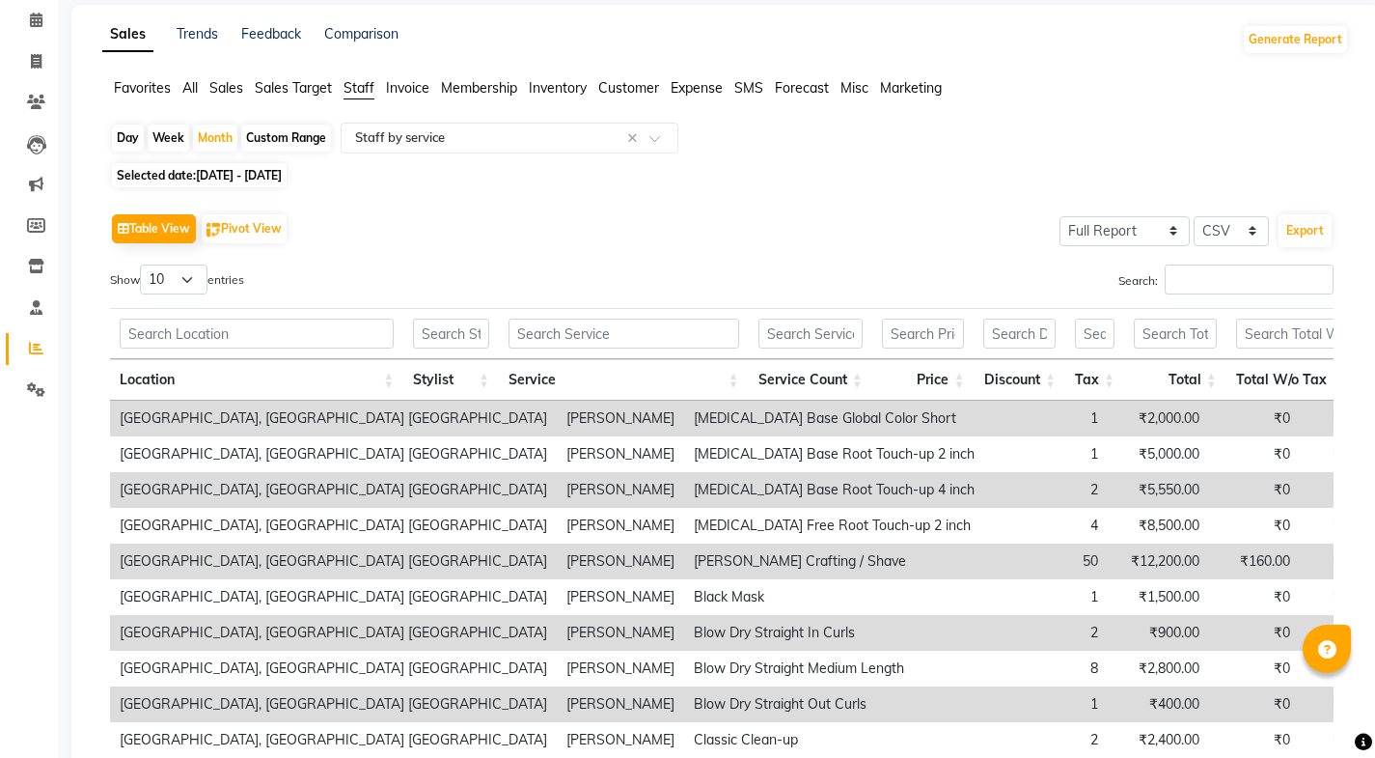
scroll to position [254, 0]
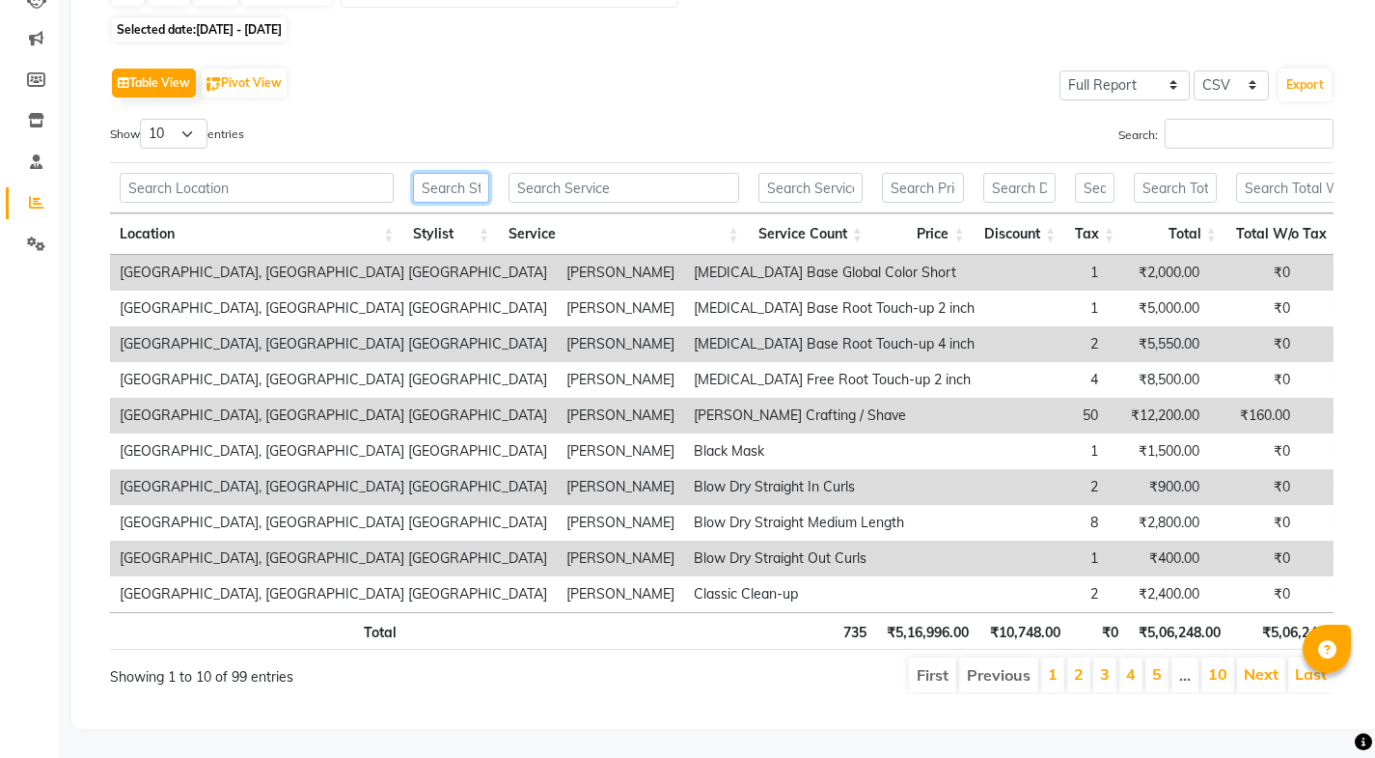
click at [443, 173] on input "text" at bounding box center [451, 188] width 76 height 30
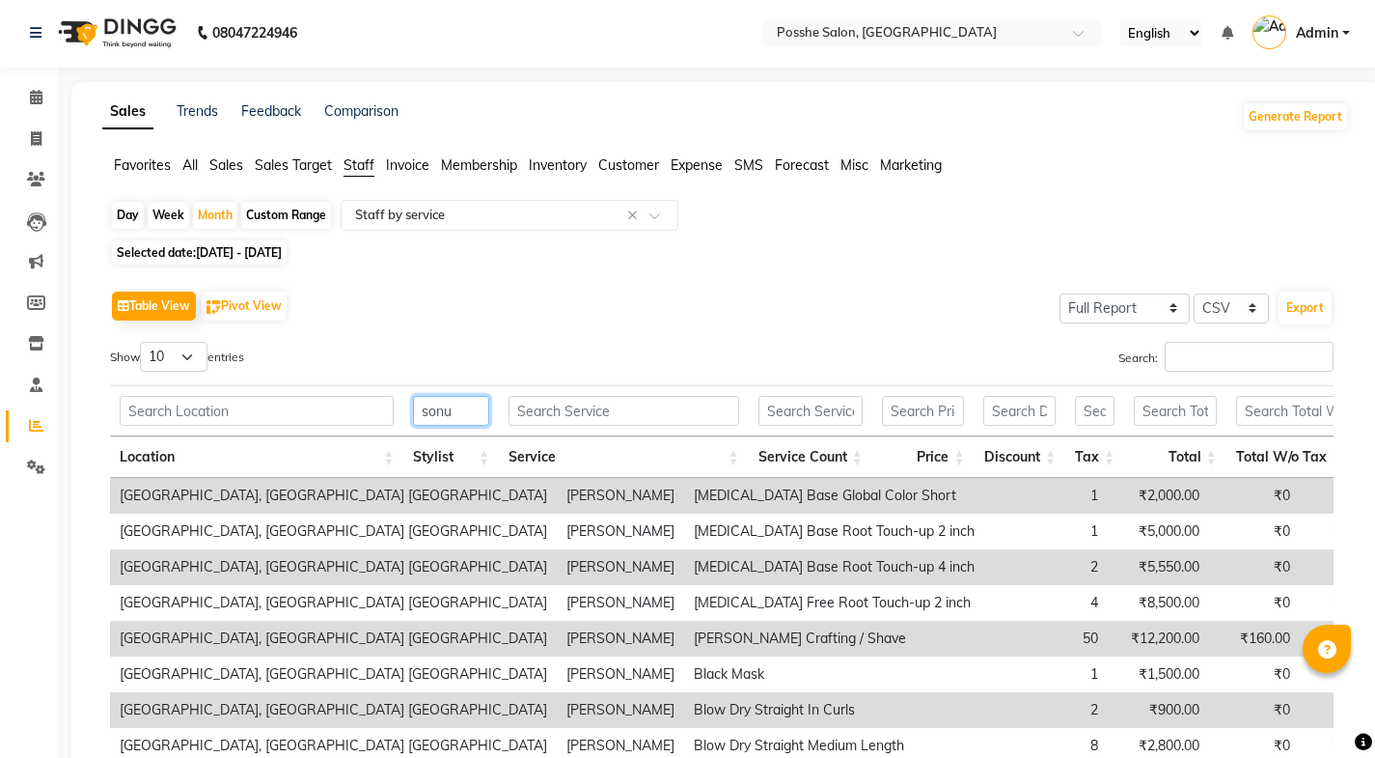
scroll to position [0, 0]
type input "sonu"
click at [144, 264] on span "Selected date: [DATE] - [DATE]" at bounding box center [199, 254] width 175 height 24
select select "7"
select select "2025"
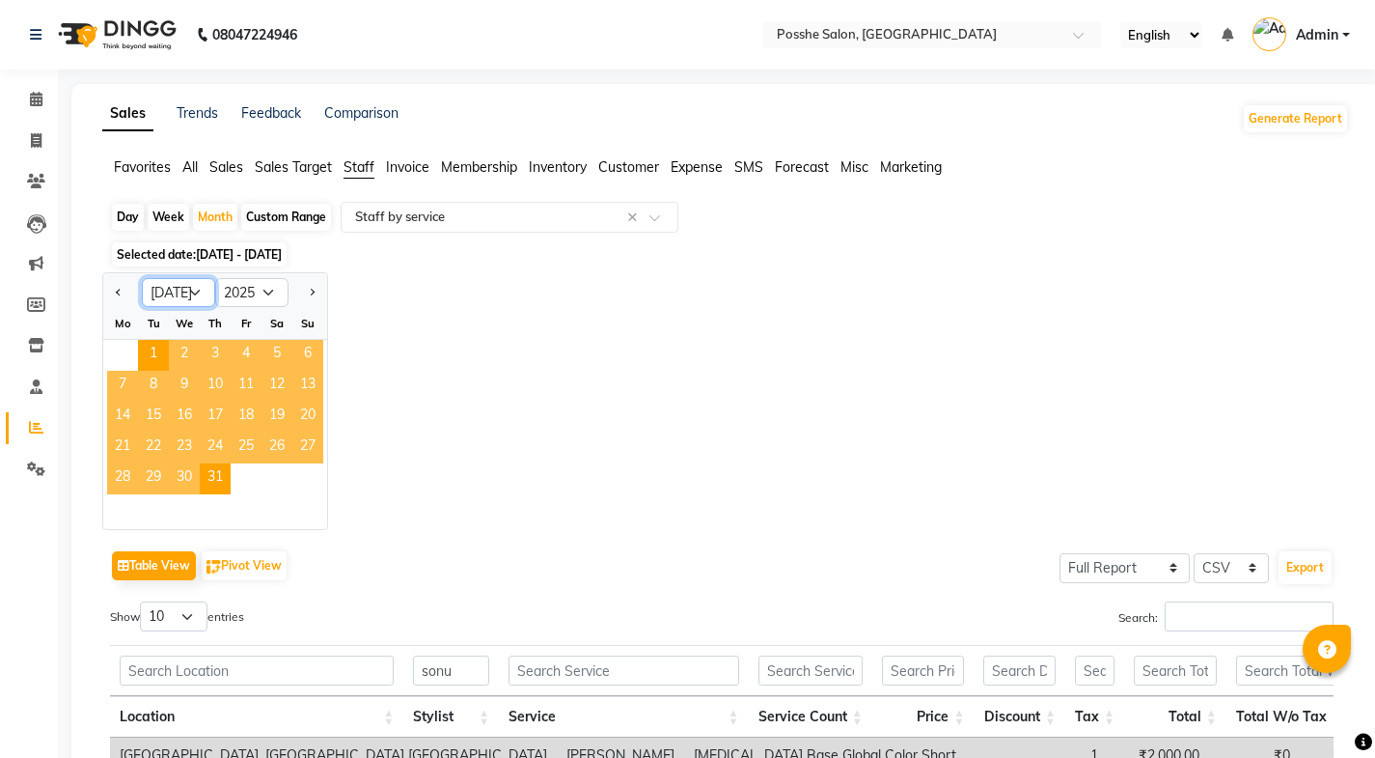
click at [200, 296] on select "Jan Feb Mar Apr May Jun [DATE] Aug Sep Oct Nov Dec" at bounding box center [178, 292] width 73 height 29
select select "8"
click at [142, 278] on select "Jan Feb Mar Apr May Jun [DATE] Aug Sep Oct Nov Dec" at bounding box center [178, 292] width 73 height 29
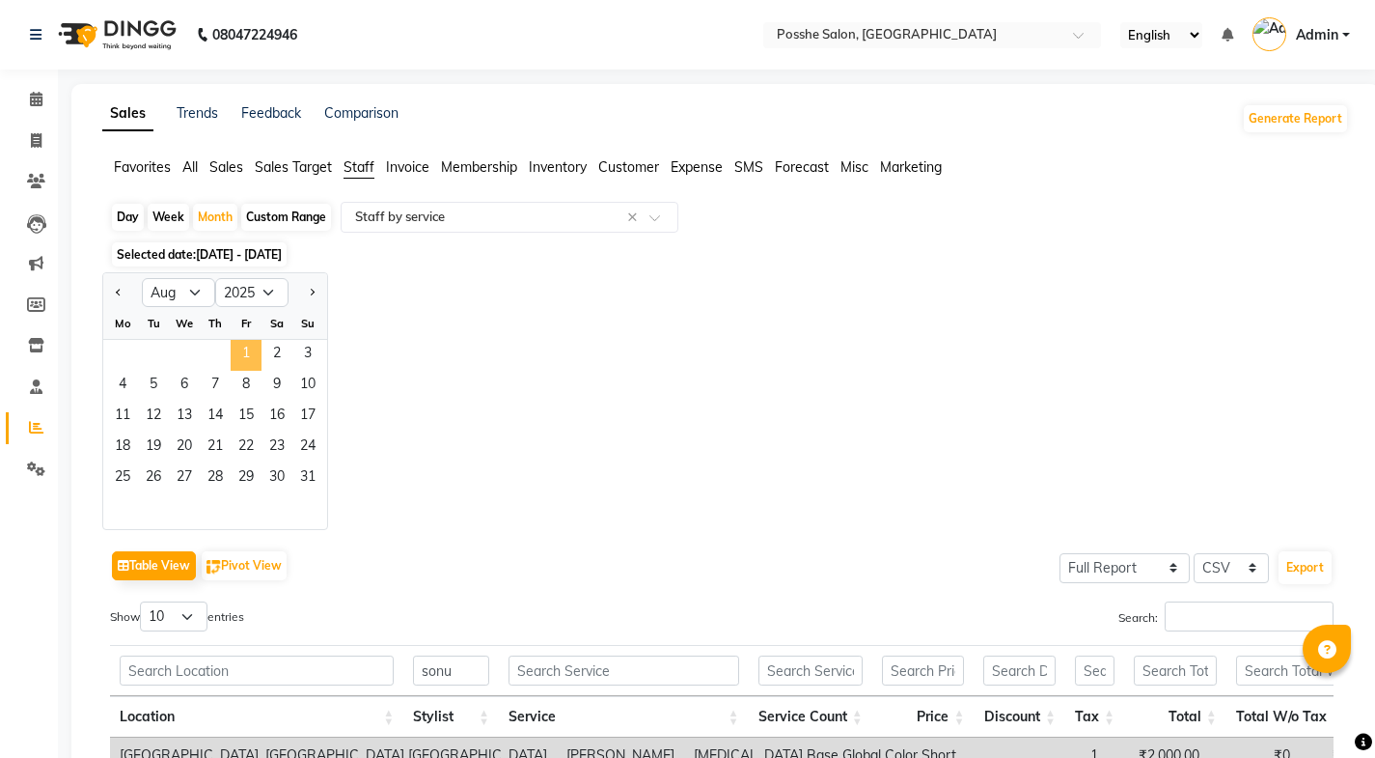
click at [247, 350] on span "1" at bounding box center [246, 355] width 31 height 31
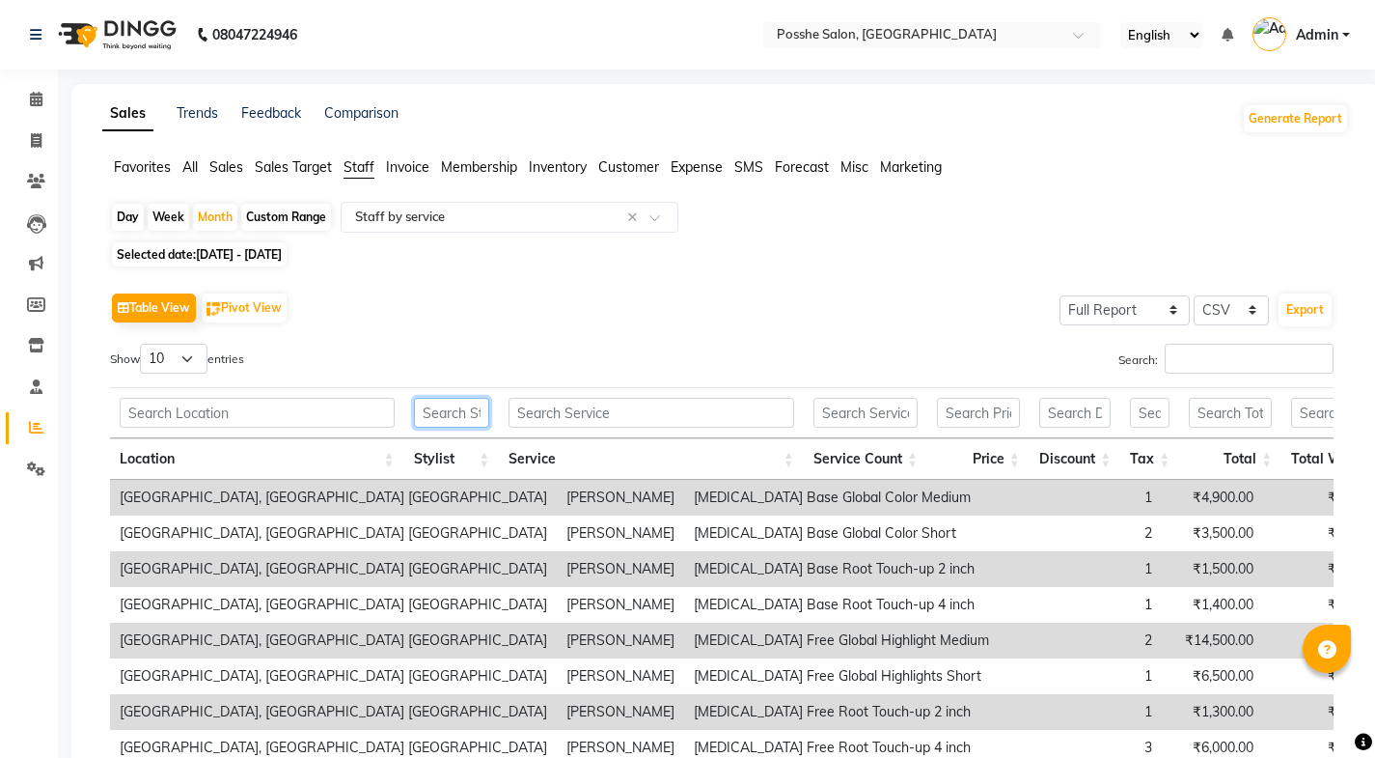
click at [439, 427] on input "text" at bounding box center [452, 413] width 76 height 30
type input "sonu"
click at [24, 145] on span at bounding box center [36, 141] width 34 height 22
select select "6052"
select select "service"
